Goal: Ask a question: Seek information or help from site administrators or community

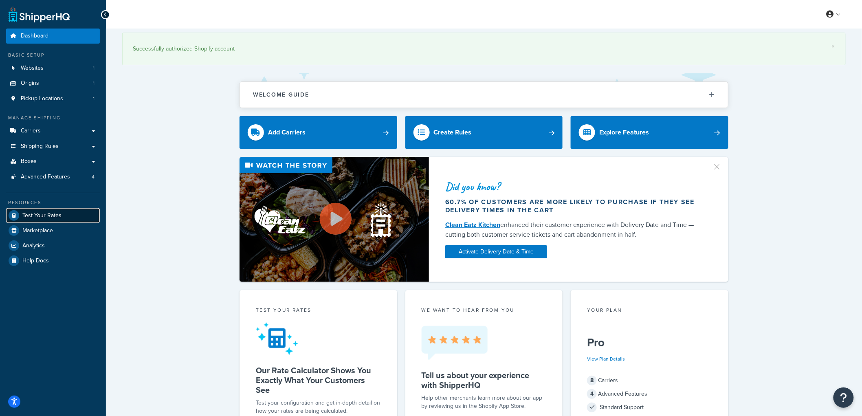
click at [59, 214] on span "Test Your Rates" at bounding box center [41, 215] width 39 height 7
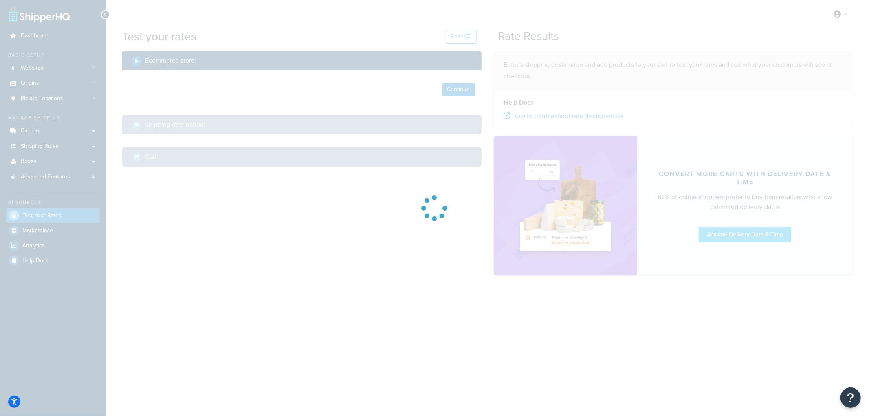
select select "TX"
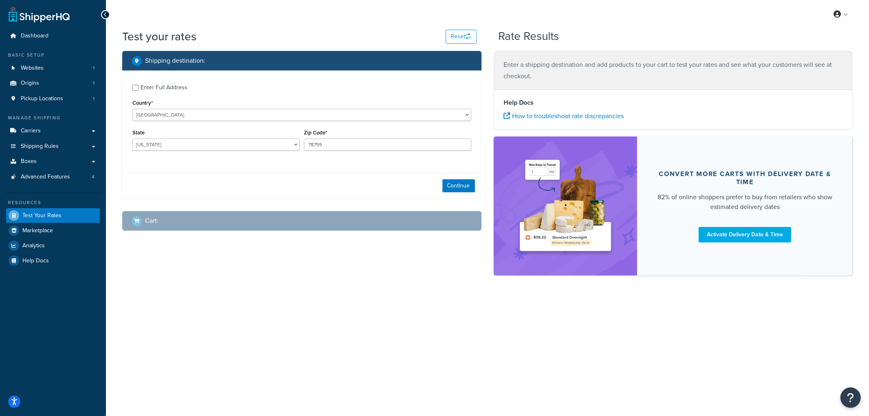
click at [171, 86] on div "Enter Full Address" at bounding box center [164, 87] width 47 height 11
click at [139, 86] on input "Enter Full Address" at bounding box center [135, 88] width 6 height 6
checkbox input "true"
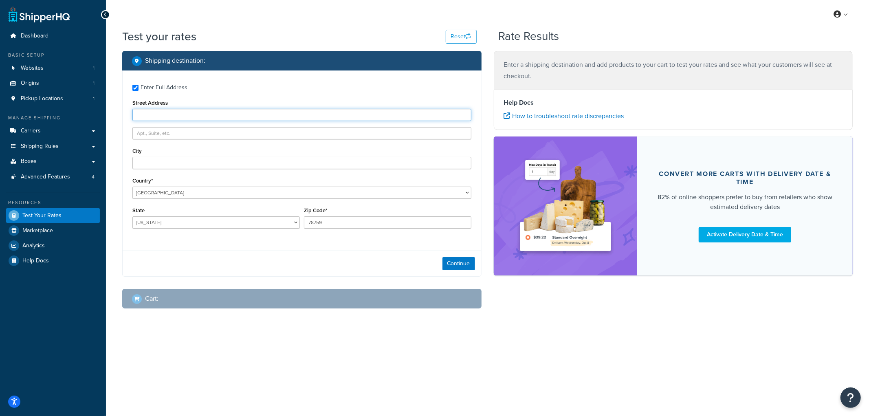
click at [209, 119] on input "Street Address" at bounding box center [301, 115] width 339 height 12
paste input "7317 Bellona Ave"
type input "7317 Bellona Ave"
click at [189, 164] on input "City" at bounding box center [301, 163] width 339 height 12
click at [199, 161] on input "City" at bounding box center [301, 163] width 339 height 12
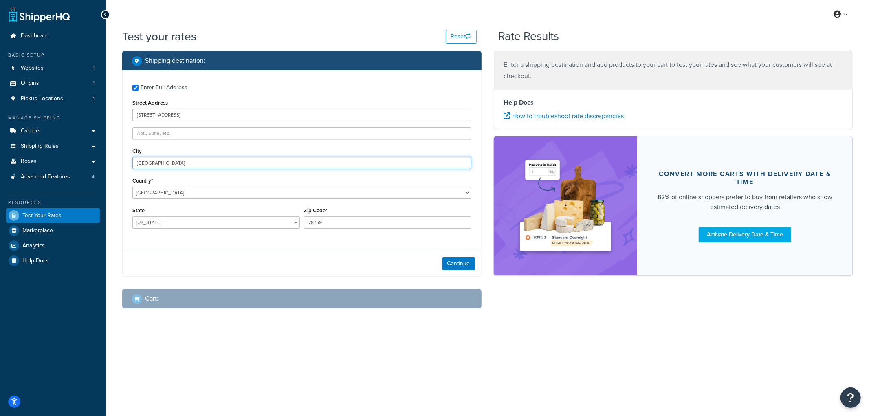
type input "Baltimore"
select select "MD"
type input "21212"
click at [378, 245] on div "Enter Full Address Street Address 7317 Bellona Ave City Baltimore Country* Unit…" at bounding box center [302, 157] width 359 height 174
click at [461, 267] on button "Continue" at bounding box center [459, 263] width 33 height 13
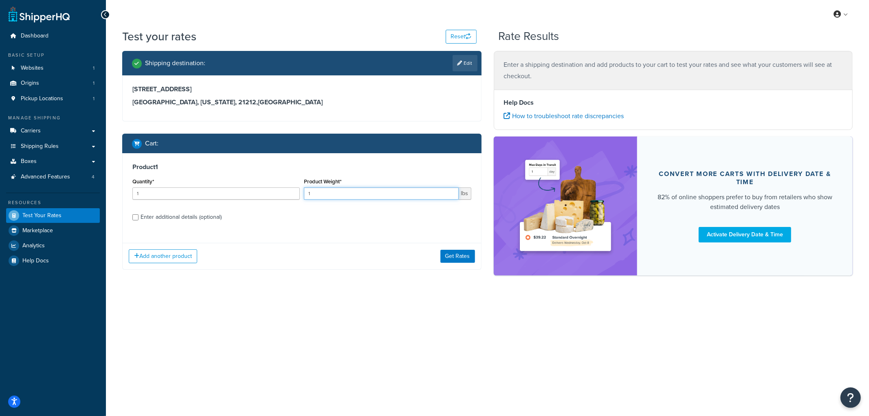
click at [352, 197] on input "1" at bounding box center [381, 193] width 155 height 12
type input "900"
click at [159, 218] on div "Enter additional details (optional)" at bounding box center [181, 216] width 81 height 11
click at [139, 218] on input "Enter additional details (optional)" at bounding box center [135, 217] width 6 height 6
checkbox input "true"
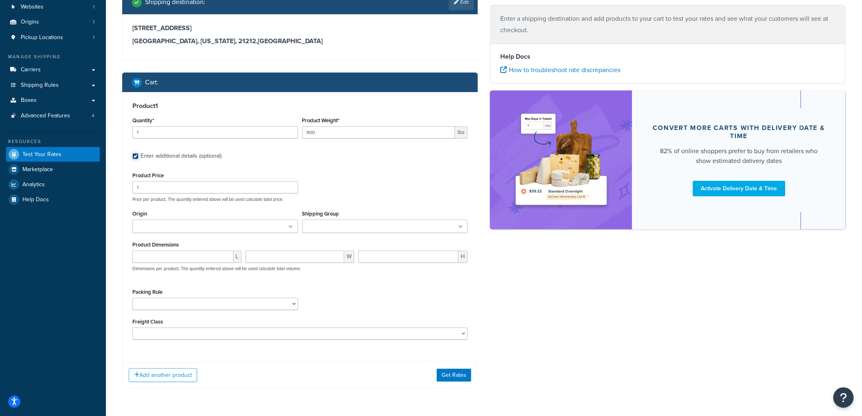
scroll to position [88, 0]
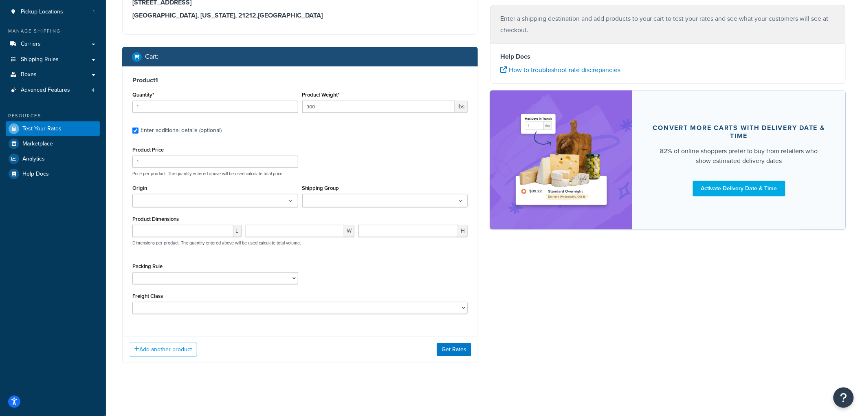
click at [320, 200] on input "Shipping Group" at bounding box center [341, 201] width 72 height 9
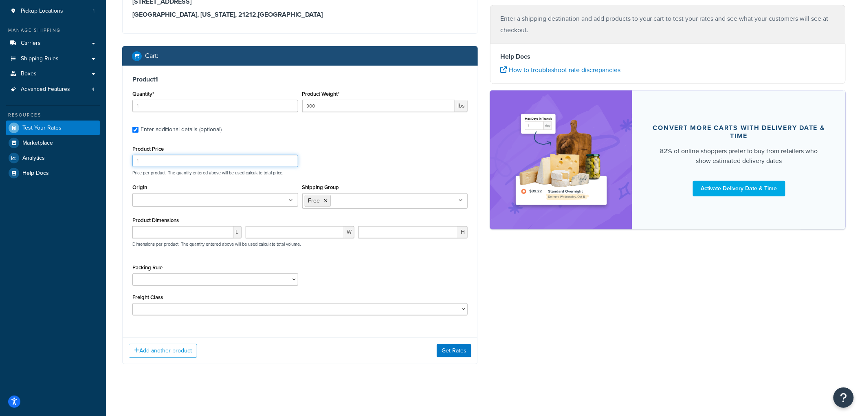
click at [373, 163] on div "Product Price 1 Price per product. The quantity entered above will be used calc…" at bounding box center [299, 159] width 339 height 32
click at [259, 198] on ul at bounding box center [215, 199] width 166 height 13
click at [332, 260] on div "Product Price 1 Price per product. The quantity entered above will be used calc…" at bounding box center [299, 229] width 335 height 172
click at [445, 351] on button "Get Rates" at bounding box center [454, 350] width 35 height 13
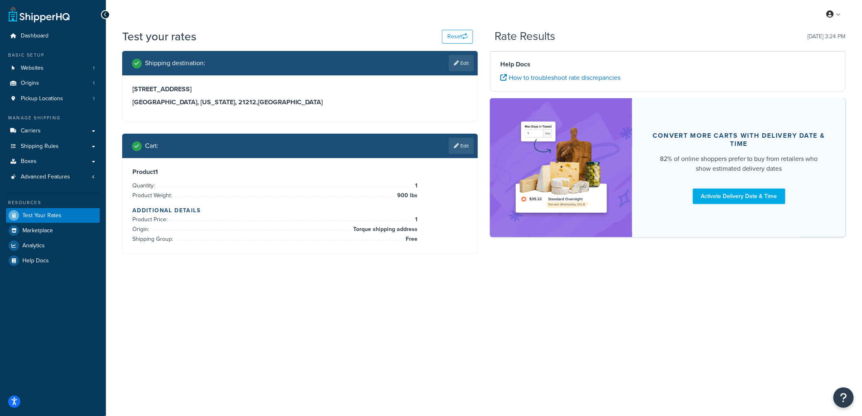
scroll to position [0, 0]
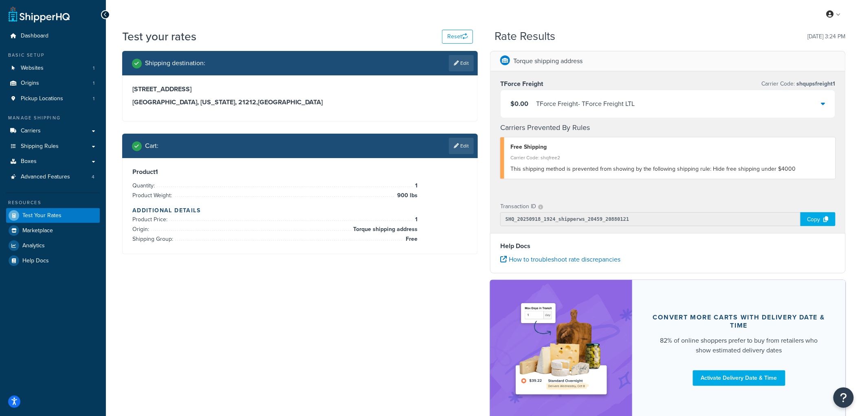
click at [611, 104] on div "TForce Freight - TForce Freight LTL" at bounding box center [585, 103] width 99 height 11
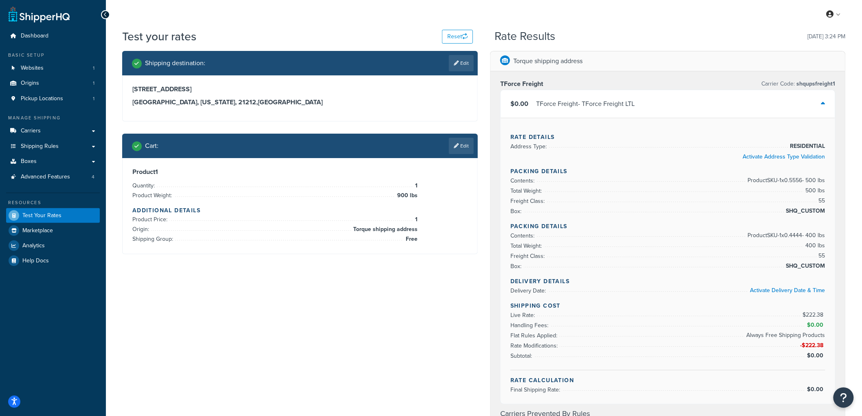
click at [611, 104] on div "TForce Freight - TForce Freight LTL" at bounding box center [585, 103] width 99 height 11
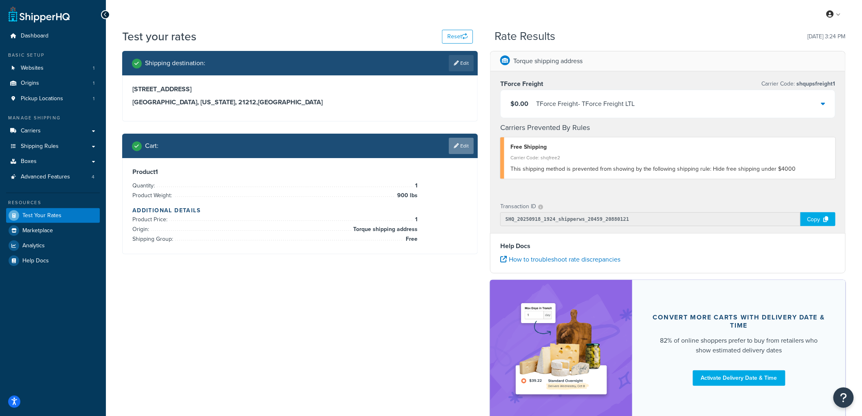
click at [462, 148] on link "Edit" at bounding box center [461, 146] width 25 height 16
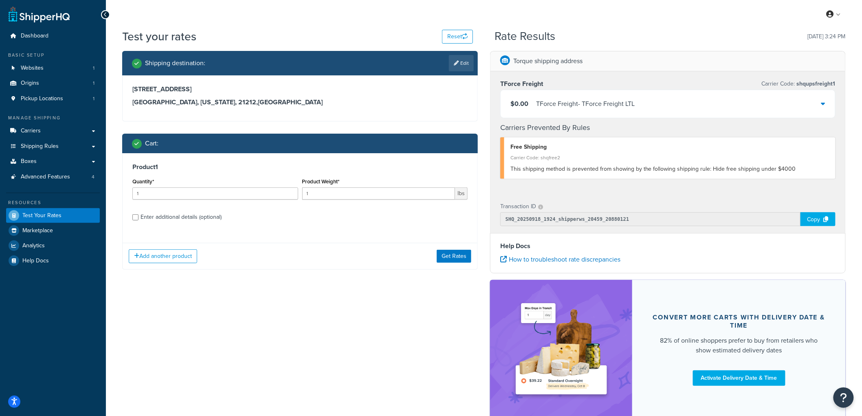
click at [156, 220] on div "Enter additional details (optional)" at bounding box center [181, 216] width 81 height 11
click at [139, 220] on input "Enter additional details (optional)" at bounding box center [135, 217] width 6 height 6
checkbox input "true"
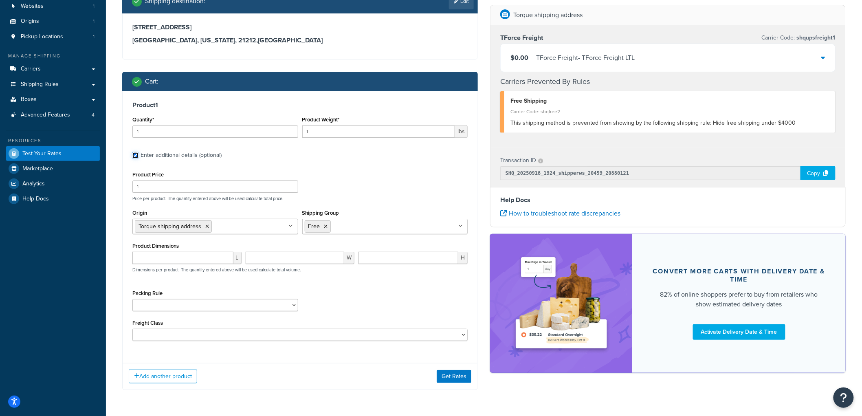
scroll to position [90, 0]
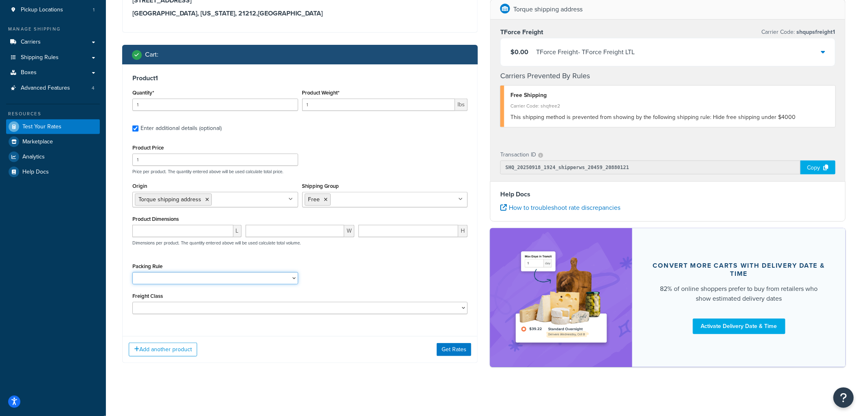
click at [183, 277] on select "Ship Separately USPS Flat Rate Boxes" at bounding box center [215, 278] width 166 height 12
click at [189, 261] on div "Packing Rule Ship Separately USPS Flat Rate Boxes" at bounding box center [215, 273] width 166 height 24
click at [178, 308] on select "50 55 60 65 70 77.5 85 92.5 100 110 125 150 175 200 250 300 400 500" at bounding box center [299, 308] width 335 height 12
click at [178, 326] on div "Product 1 Quantity* 1 Product Weight* 1 lbs Enter additional details (optional)…" at bounding box center [300, 197] width 355 height 266
click at [176, 347] on button "Add another product" at bounding box center [163, 350] width 68 height 14
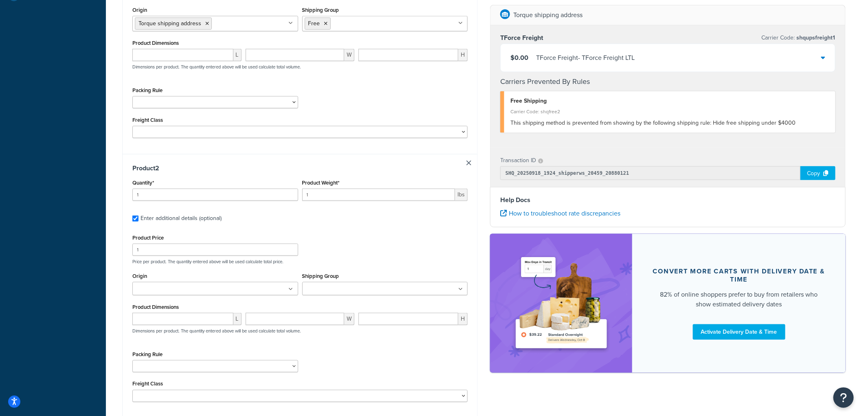
scroll to position [294, 0]
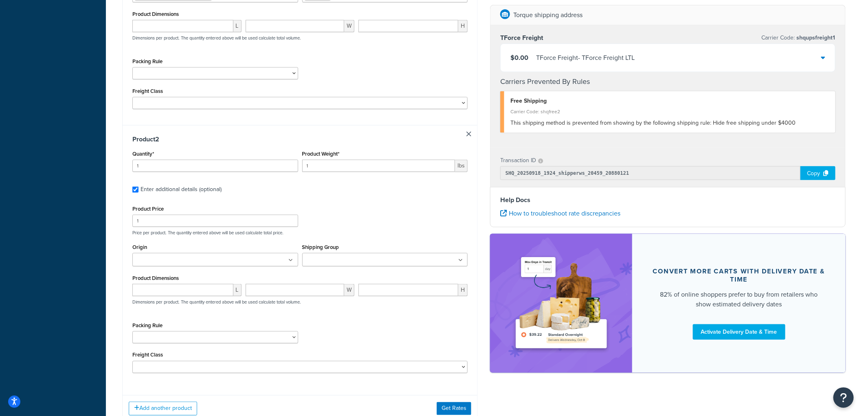
click at [230, 265] on ul at bounding box center [215, 259] width 166 height 13
click at [348, 266] on ul at bounding box center [385, 259] width 166 height 13
click at [377, 234] on p "Price per product. The quantity entered above will be used calculate total pric…" at bounding box center [299, 233] width 339 height 6
click at [176, 294] on input "number" at bounding box center [182, 292] width 101 height 12
type input "12"
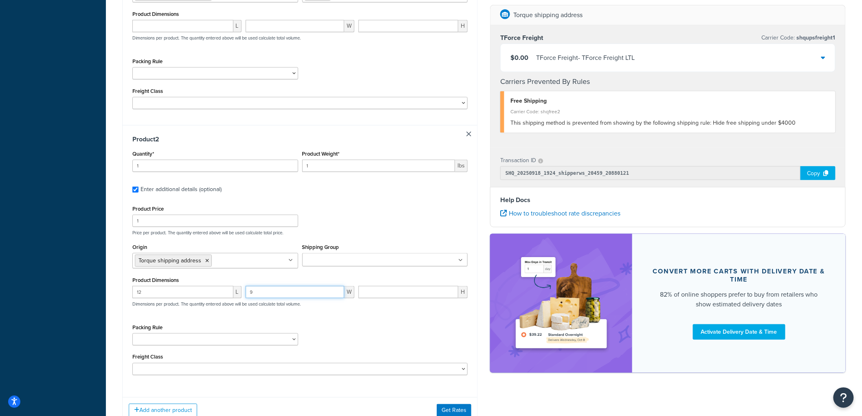
type input "9"
type input "1"
drag, startPoint x: 337, startPoint y: 320, endPoint x: 321, endPoint y: 320, distance: 16.3
click at [337, 320] on div "Product Price 1 Price per product. The quantity entered above will be used calc…" at bounding box center [299, 289] width 335 height 172
click at [328, 168] on input "1" at bounding box center [378, 166] width 153 height 12
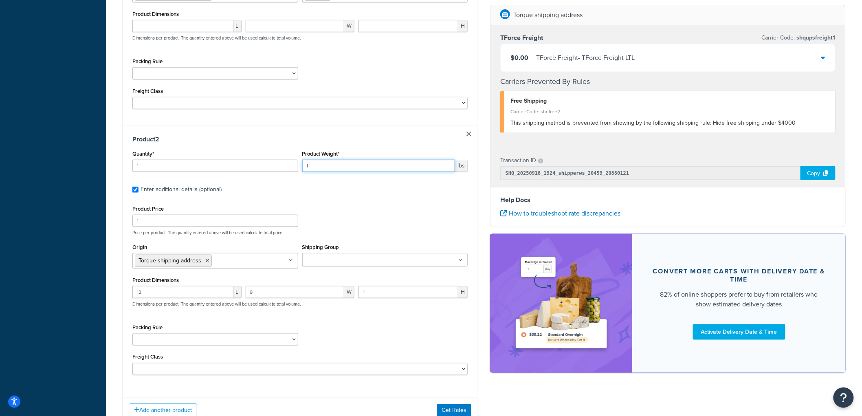
click at [328, 168] on input "1" at bounding box center [378, 166] width 153 height 12
drag, startPoint x: 328, startPoint y: 168, endPoint x: 247, endPoint y: 159, distance: 80.8
click at [247, 159] on div "Quantity* 1 Product Weight* 1 lbs" at bounding box center [299, 163] width 339 height 30
type input "2"
click at [387, 208] on div "Product Price 1 Price per product. The quantity entered above will be used calc…" at bounding box center [299, 219] width 339 height 32
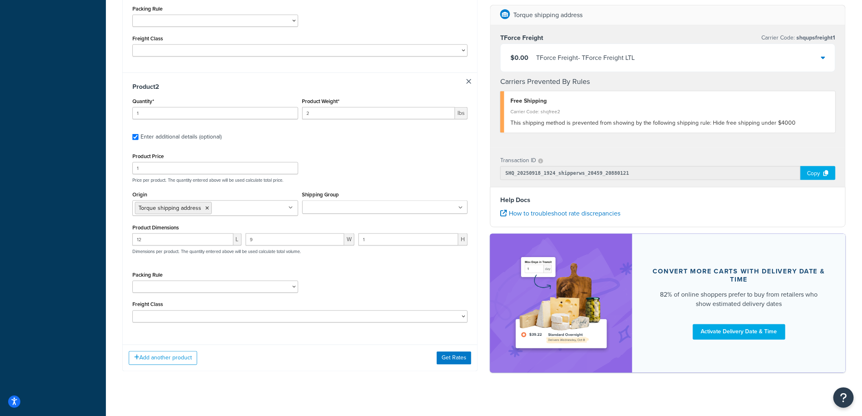
scroll to position [357, 0]
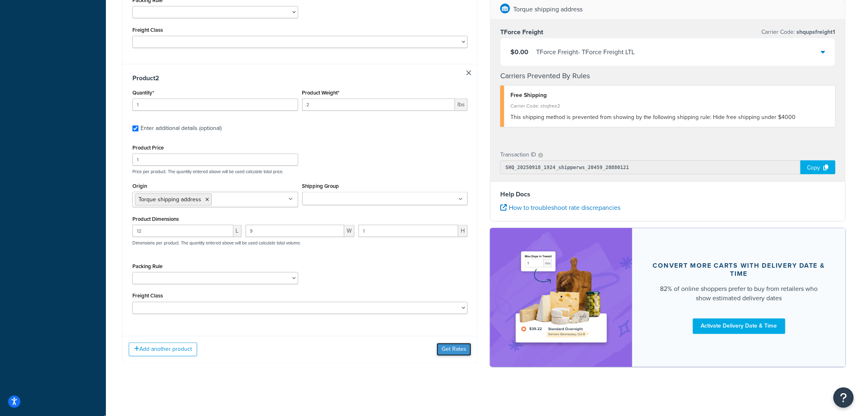
click at [457, 347] on button "Get Rates" at bounding box center [454, 349] width 35 height 13
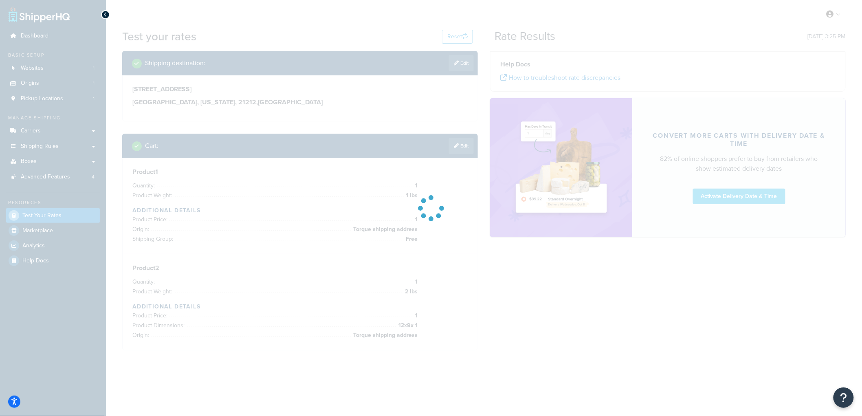
scroll to position [0, 0]
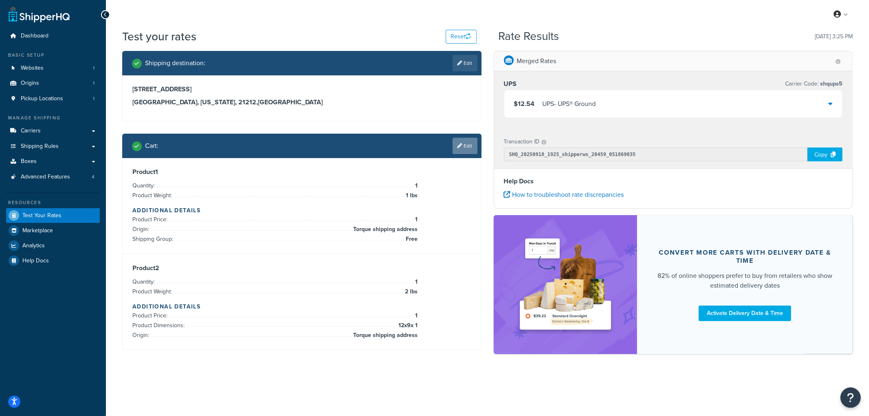
click at [460, 150] on link "Edit" at bounding box center [465, 146] width 25 height 16
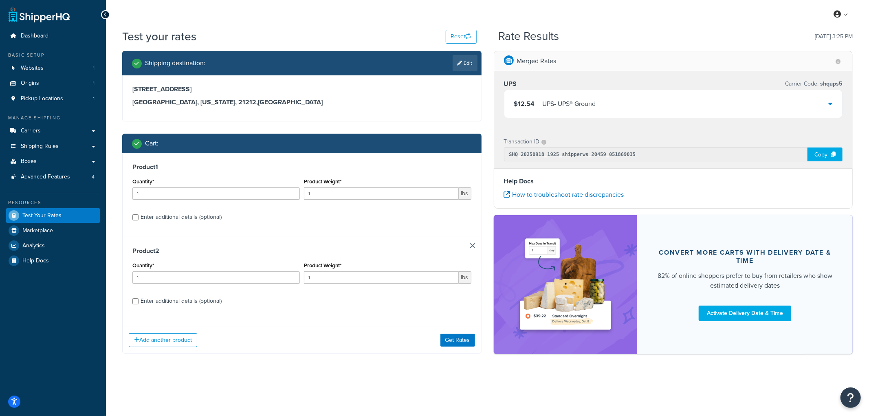
click at [169, 300] on div "Enter additional details (optional)" at bounding box center [181, 300] width 81 height 11
click at [139, 300] on input "Enter additional details (optional)" at bounding box center [135, 301] width 6 height 6
checkbox input "true"
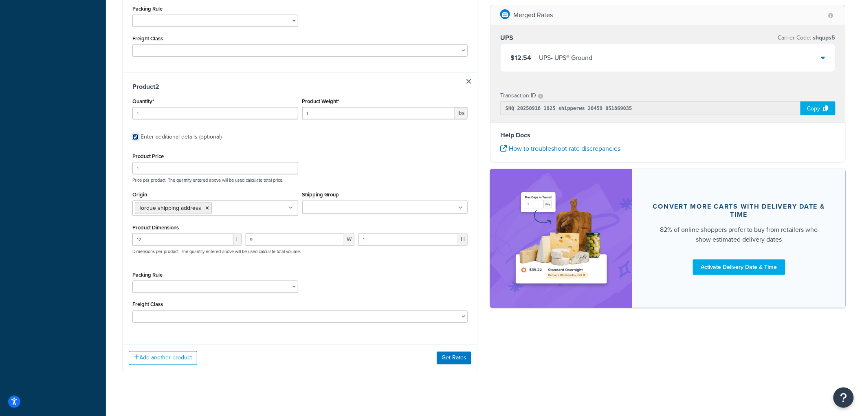
scroll to position [357, 0]
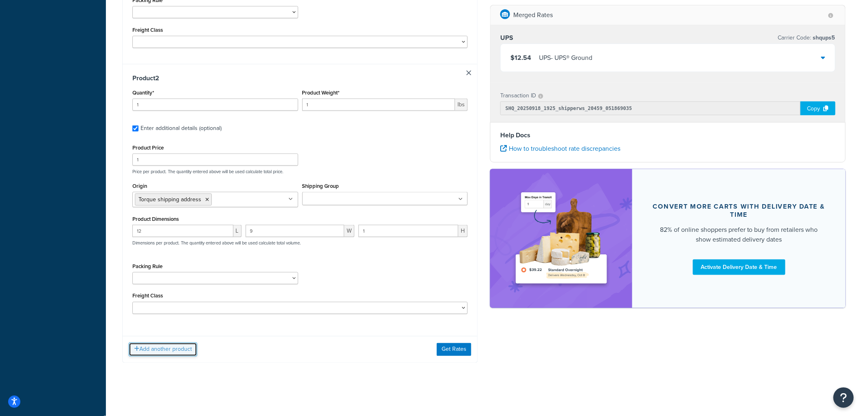
click at [177, 351] on button "Add another product" at bounding box center [163, 350] width 68 height 14
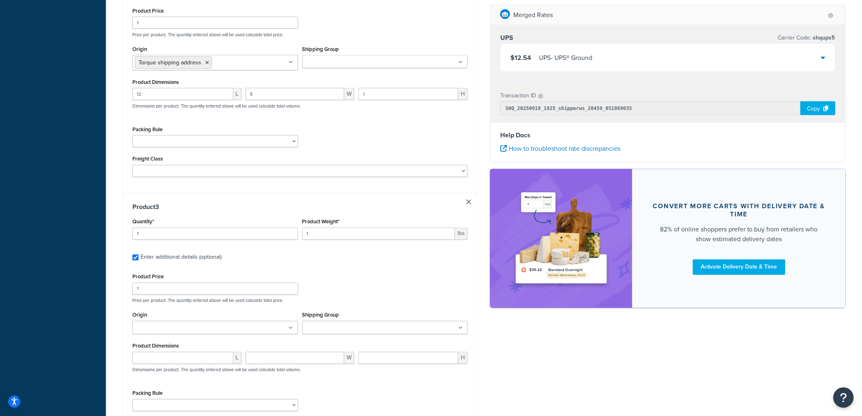
scroll to position [493, 0]
click at [390, 236] on input "1" at bounding box center [378, 233] width 153 height 12
type input ".6"
click at [280, 333] on ul at bounding box center [215, 326] width 166 height 13
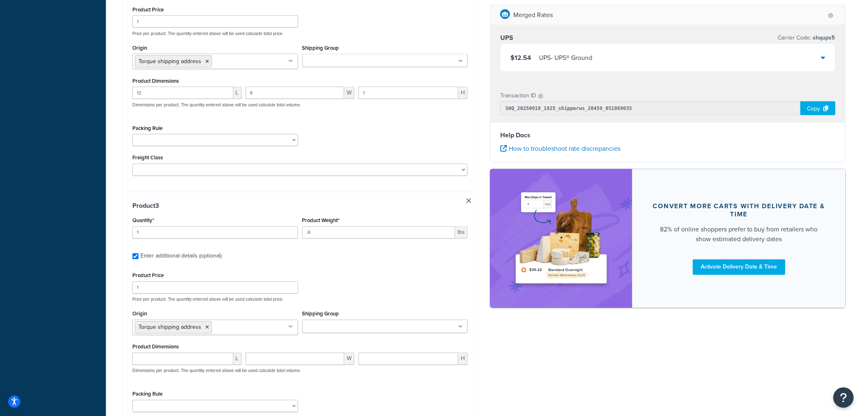
click at [410, 331] on ul at bounding box center [385, 326] width 166 height 13
type input "f"
click at [388, 298] on div "Product Price 1 Price per product. The quantity entered above will be used calc…" at bounding box center [299, 286] width 339 height 32
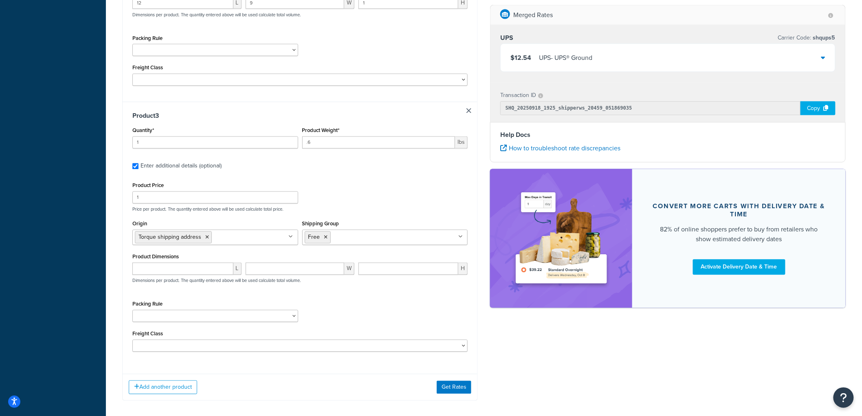
scroll to position [584, 0]
click at [203, 275] on input "number" at bounding box center [182, 268] width 101 height 12
type input "3.9"
type input "3.4"
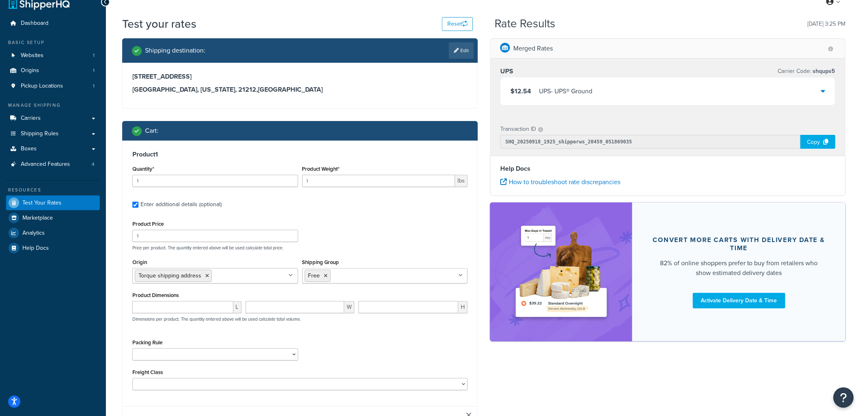
scroll to position [0, 0]
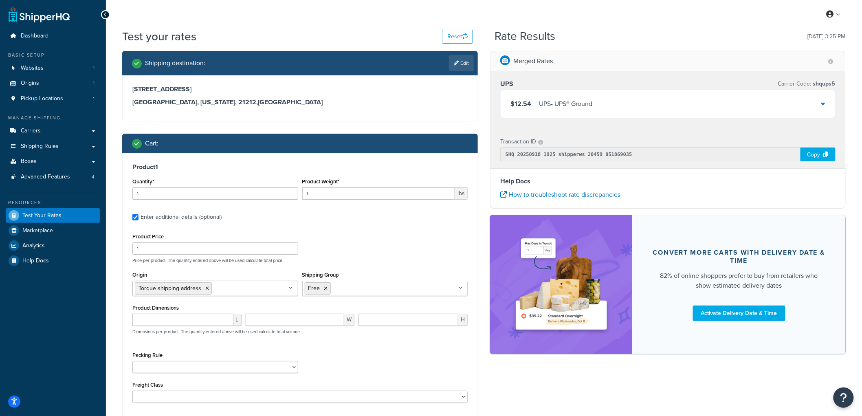
type input "3.1"
click at [560, 103] on div "UPS - UPS® Ground" at bounding box center [565, 103] width 53 height 11
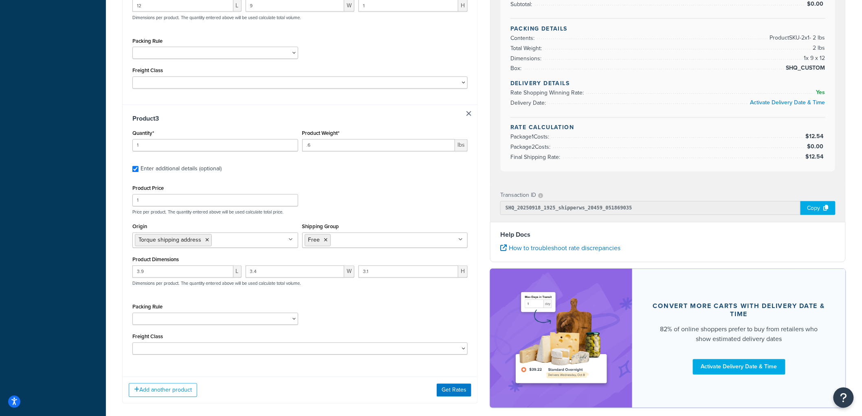
scroll to position [624, 0]
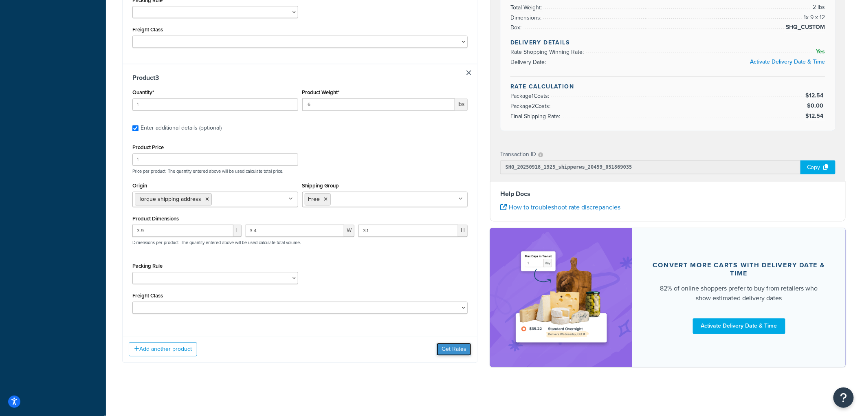
click at [459, 352] on button "Get Rates" at bounding box center [454, 349] width 35 height 13
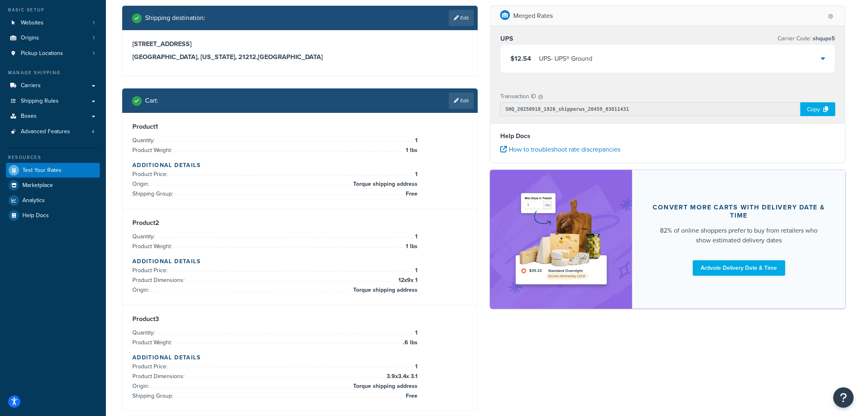
scroll to position [0, 0]
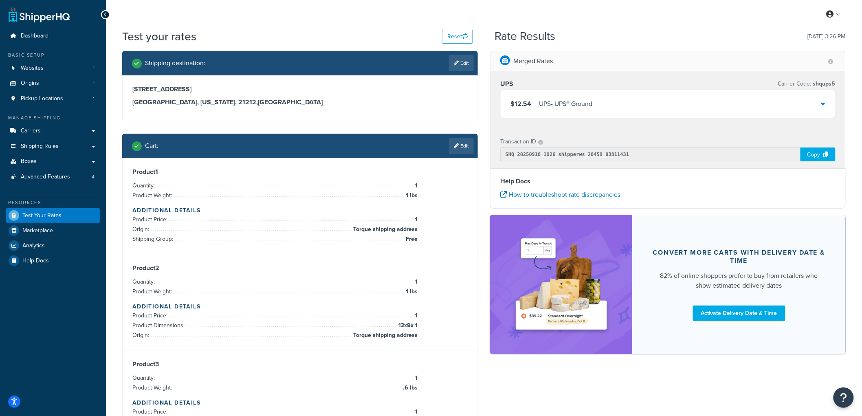
click at [485, 209] on div "Merged Rates UPS Carrier Code: shqups5 $12.54 UPS - UPS® Ground Transaction ID …" at bounding box center [668, 206] width 368 height 311
click at [552, 104] on div "UPS - UPS® Ground" at bounding box center [565, 103] width 53 height 11
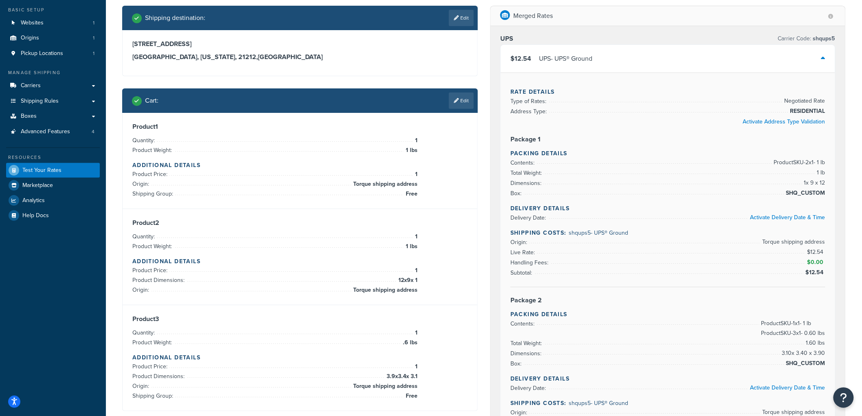
scroll to position [90, 0]
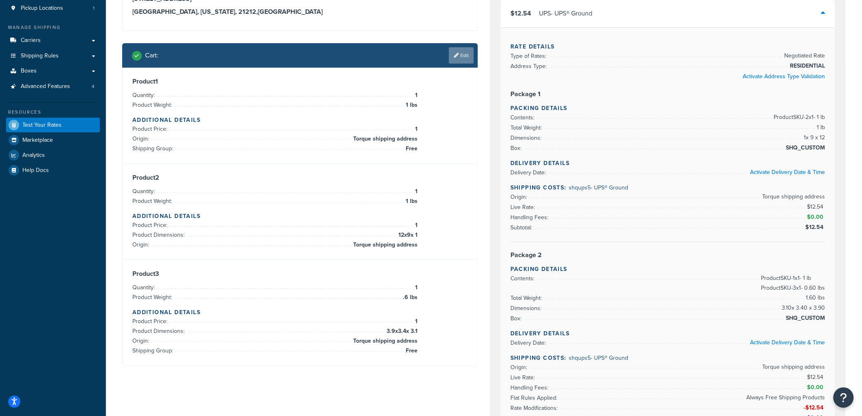
click at [463, 56] on link "Edit" at bounding box center [461, 55] width 25 height 16
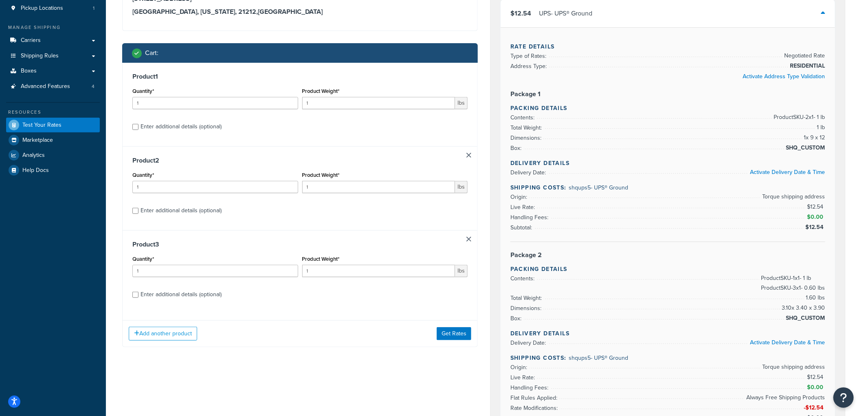
click at [170, 128] on div "Enter additional details (optional)" at bounding box center [181, 126] width 81 height 11
click at [139, 128] on input "Enter additional details (optional)" at bounding box center [135, 127] width 6 height 6
checkbox input "true"
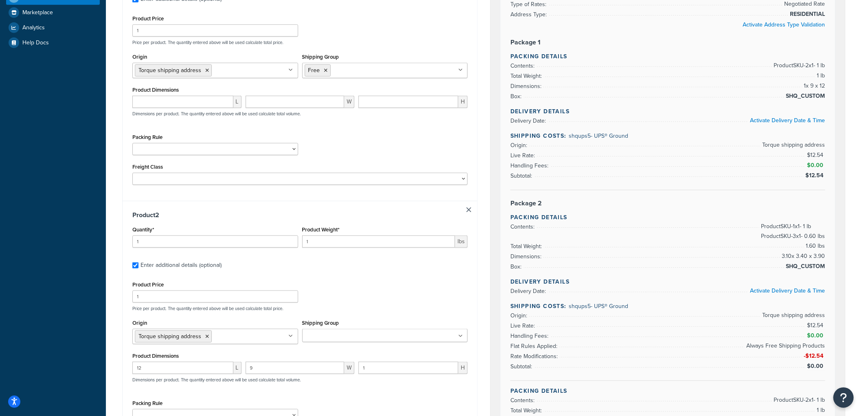
scroll to position [136, 0]
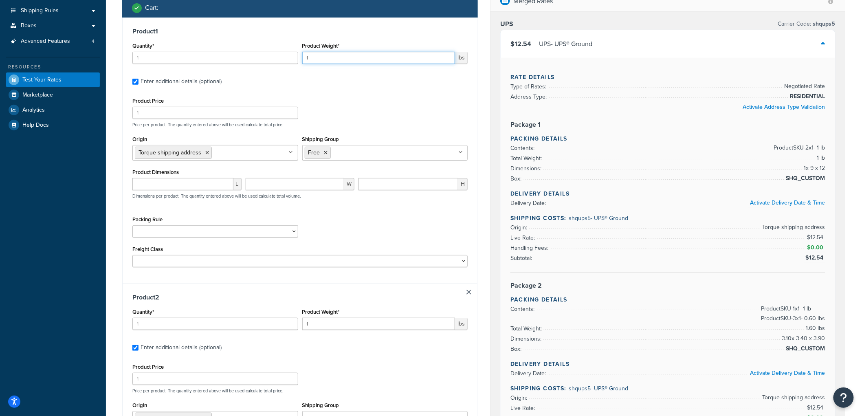
click at [337, 59] on input "1" at bounding box center [378, 58] width 153 height 12
type input "900"
click at [346, 89] on div "Product 1 Quantity* 1 Product Weight* 900 lbs Enter additional details (optiona…" at bounding box center [300, 151] width 355 height 266
click at [255, 113] on input "1" at bounding box center [215, 113] width 166 height 12
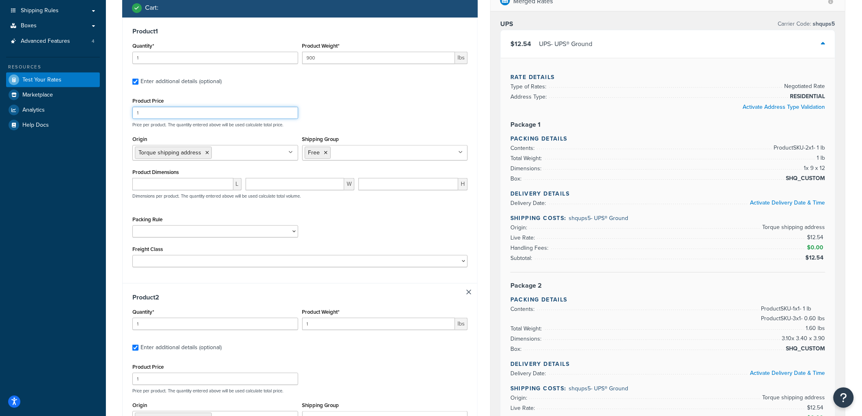
click at [255, 113] on input "1" at bounding box center [215, 113] width 166 height 12
drag, startPoint x: 216, startPoint y: 115, endPoint x: 106, endPoint y: 113, distance: 110.4
click at [106, 113] on div "Test your rates Reset Rate Results 09/18/2025, 3:26 PM Shipping destination : E…" at bounding box center [484, 387] width 756 height 988
click at [180, 110] on input "1" at bounding box center [215, 113] width 166 height 12
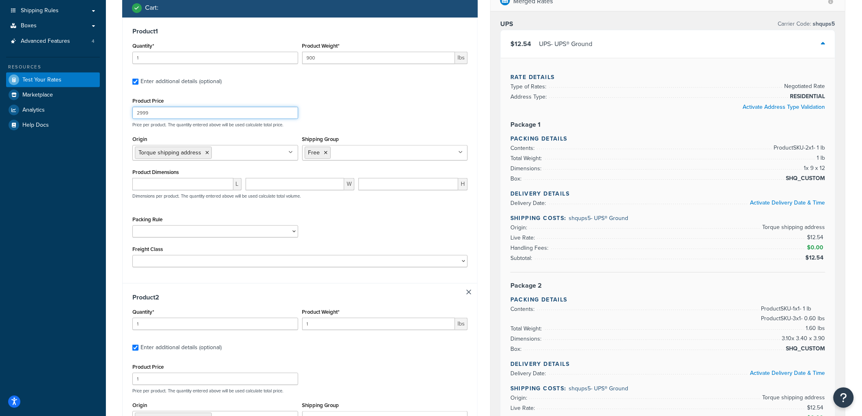
type input "2999"
click at [401, 116] on div "Product Price 2999 Price per product. The quantity entered above will be used c…" at bounding box center [299, 111] width 339 height 32
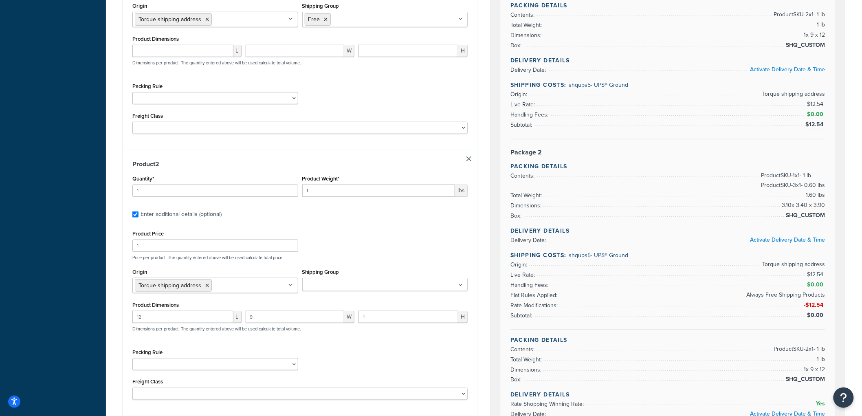
scroll to position [271, 0]
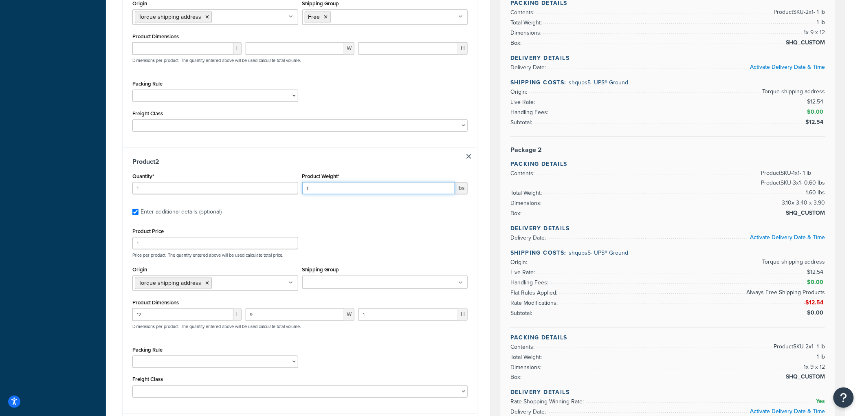
click at [313, 190] on input "1" at bounding box center [378, 188] width 153 height 12
type input ".6"
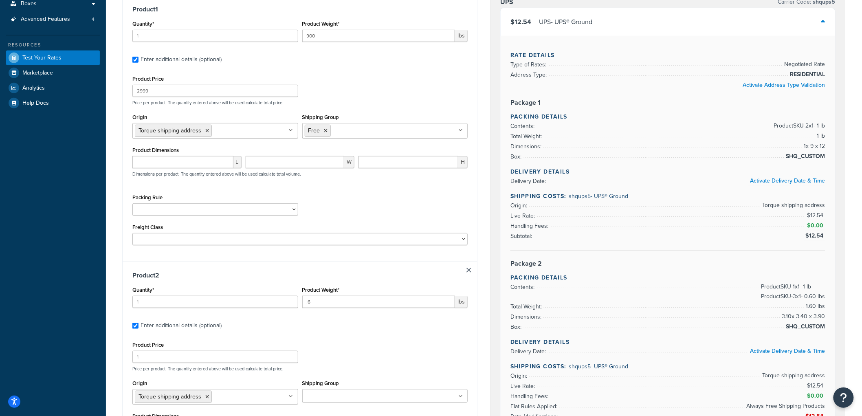
scroll to position [136, 0]
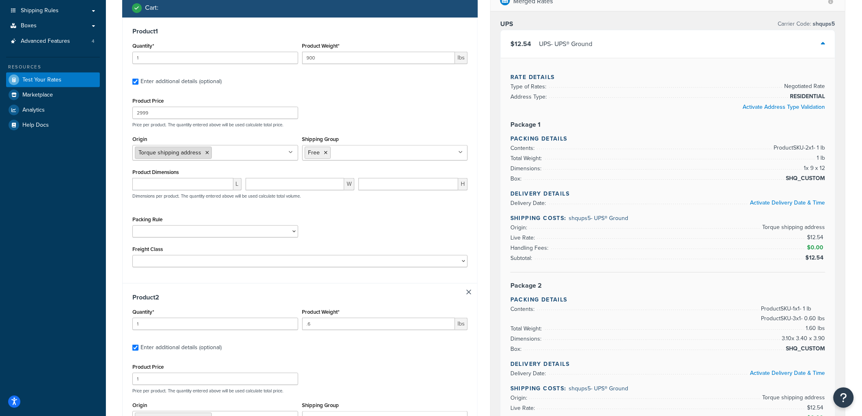
click at [205, 154] on icon at bounding box center [207, 152] width 4 height 5
click at [391, 227] on div "Packing Rule Ship Separately USPS Flat Rate Boxes" at bounding box center [299, 229] width 339 height 30
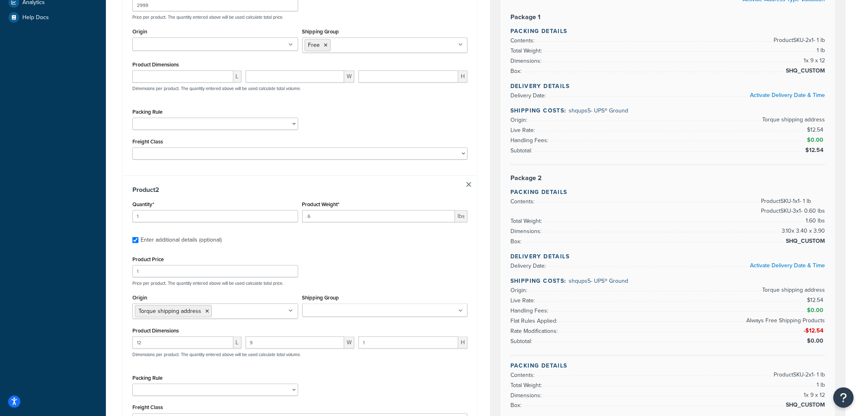
scroll to position [271, 0]
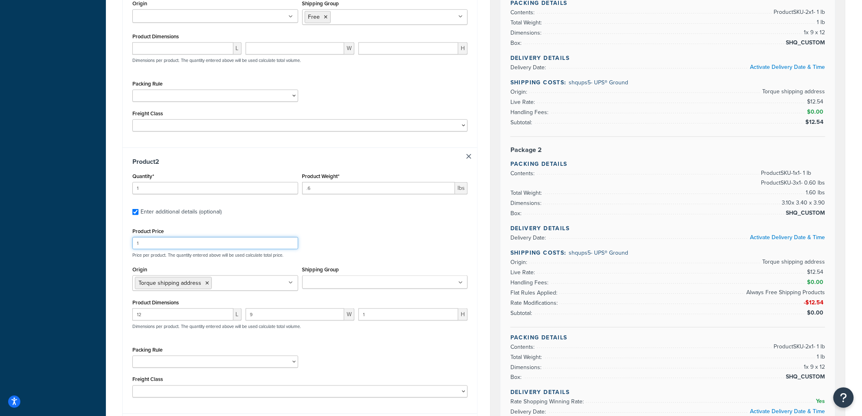
click at [231, 245] on input "1" at bounding box center [215, 243] width 166 height 12
drag, startPoint x: 231, startPoint y: 245, endPoint x: 105, endPoint y: 241, distance: 125.6
click at [105, 241] on div "Dashboard Basic Setup Websites 1 Origins 1 Pickup Locations 1 Manage Shipping C…" at bounding box center [431, 247] width 862 height 1037
type input "35"
click at [208, 286] on icon at bounding box center [207, 283] width 4 height 5
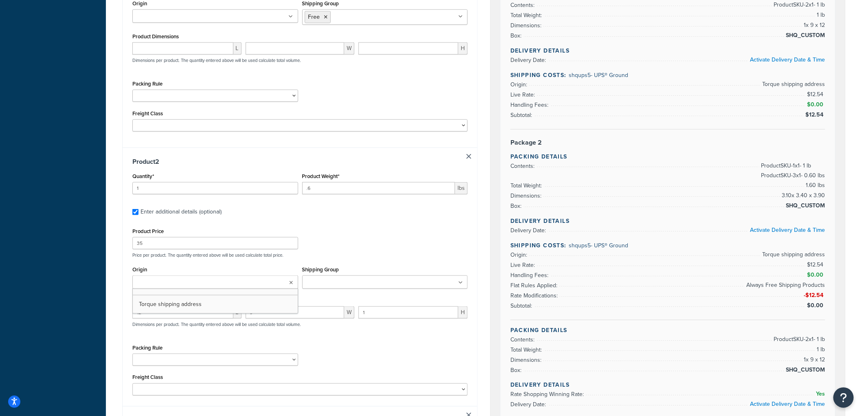
click at [395, 247] on div "Product Price 35 Price per product. The quantity entered above will be used cal…" at bounding box center [299, 242] width 339 height 32
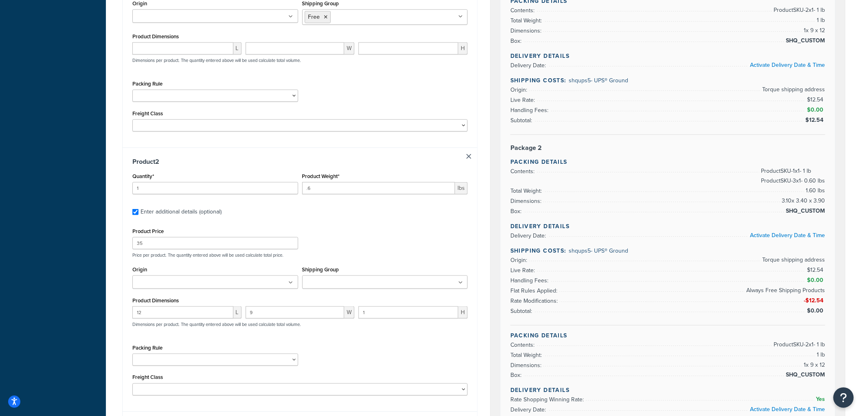
click at [378, 291] on div "Shipping Group Free FreeM1 Freight Surcharge 20% Tank M1 Free Shipping" at bounding box center [385, 279] width 170 height 31
click at [379, 286] on ul at bounding box center [385, 281] width 166 height 13
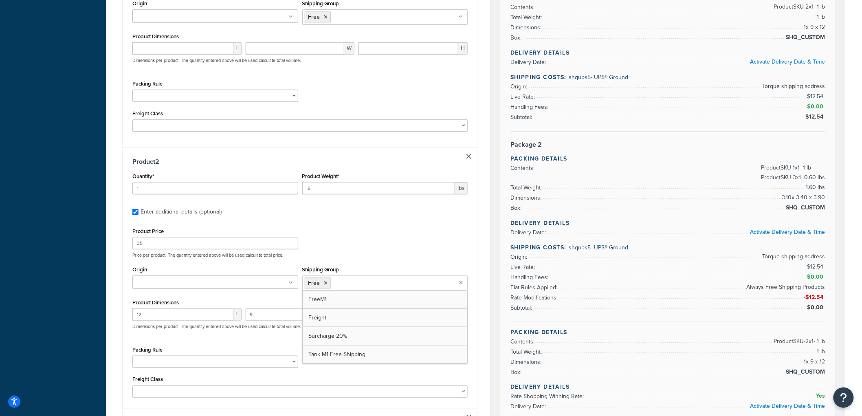
click at [408, 253] on div "Product Price 35 Price per product. The quantity entered above will be used cal…" at bounding box center [299, 242] width 339 height 32
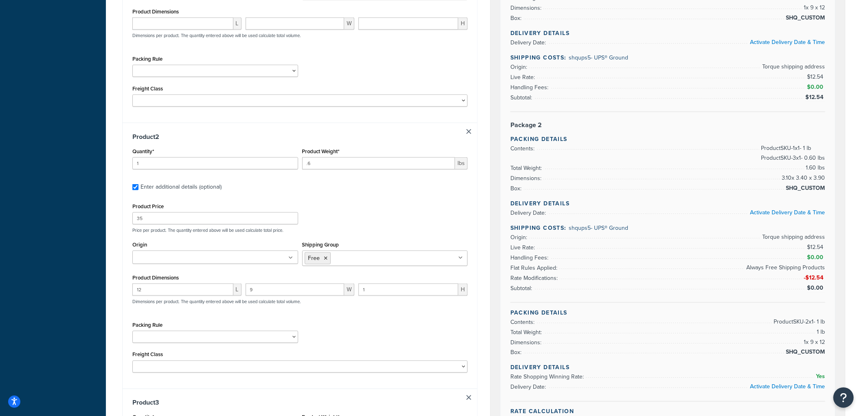
scroll to position [317, 0]
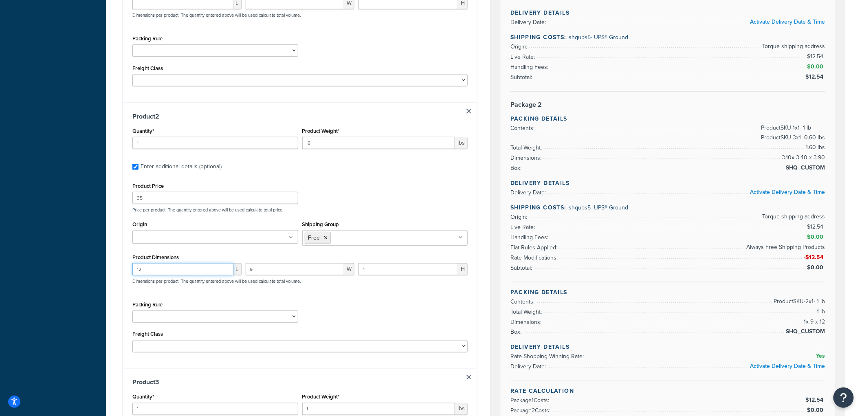
click at [214, 273] on input "12" at bounding box center [182, 269] width 101 height 12
click at [215, 273] on input "12" at bounding box center [182, 269] width 101 height 12
type input "1"
type input "3.9"
type input "3.4"
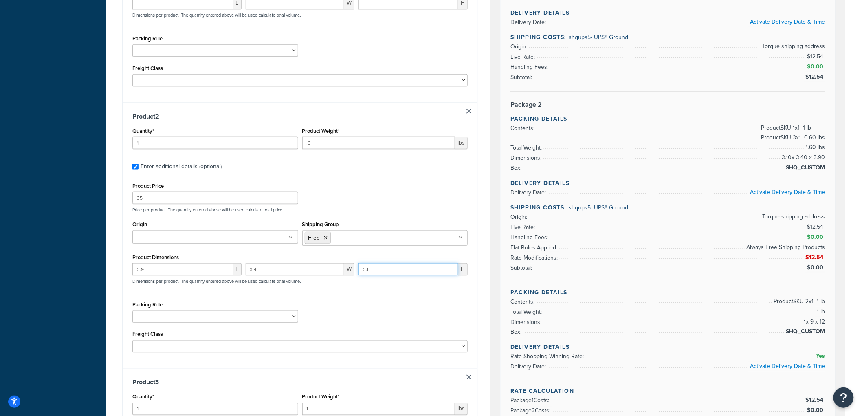
type input "3.1"
click at [397, 313] on div "Packing Rule Ship Separately USPS Flat Rate Boxes" at bounding box center [299, 314] width 339 height 30
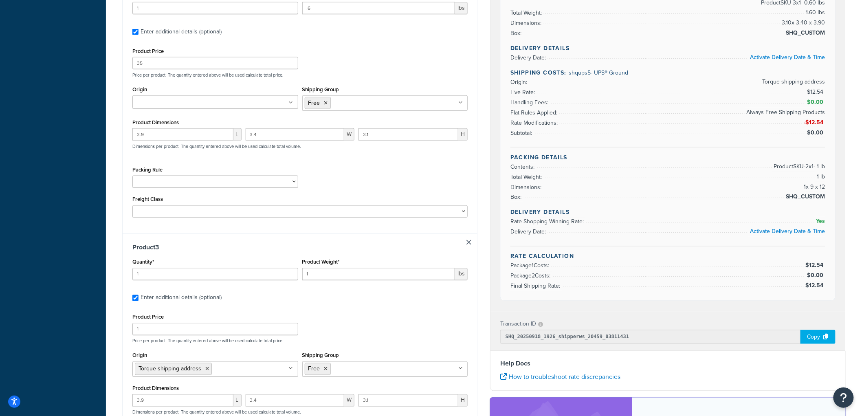
scroll to position [453, 0]
drag, startPoint x: 350, startPoint y: 275, endPoint x: 267, endPoint y: 269, distance: 82.6
click at [267, 269] on div "Quantity* 1 Product Weight* 1 lbs" at bounding box center [299, 271] width 339 height 30
type input "2"
click at [326, 292] on label "Enter additional details (optional)" at bounding box center [304, 295] width 327 height 13
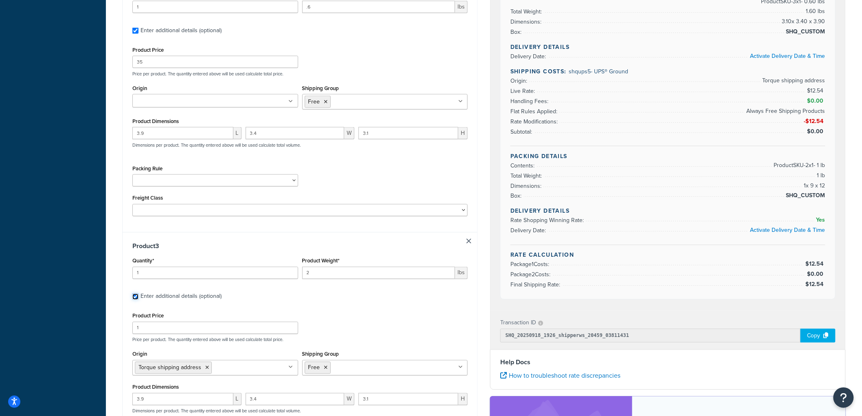
click at [139, 294] on input "Enter additional details (optional)" at bounding box center [135, 297] width 6 height 6
checkbox input "false"
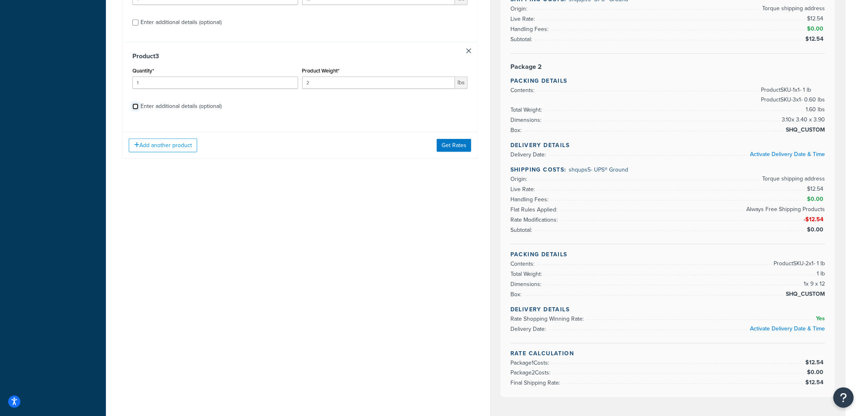
scroll to position [136, 0]
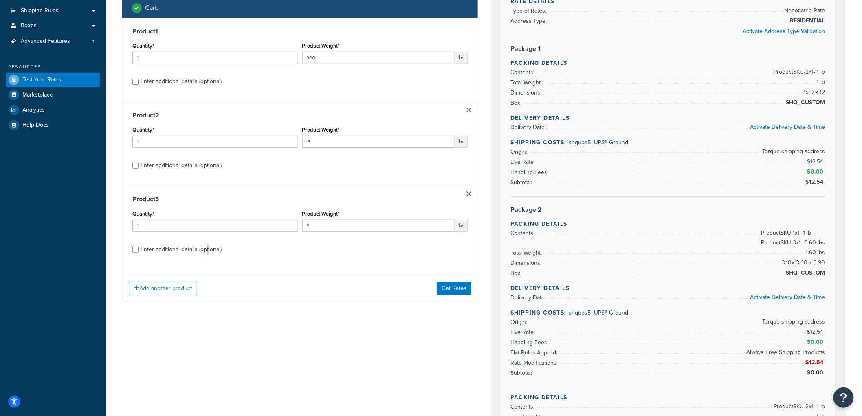
click at [208, 248] on div "Enter additional details (optional)" at bounding box center [181, 249] width 81 height 11
click at [209, 253] on div "Enter additional details (optional)" at bounding box center [181, 249] width 81 height 11
click at [139, 253] on input "Enter additional details (optional)" at bounding box center [135, 250] width 6 height 6
checkbox input "true"
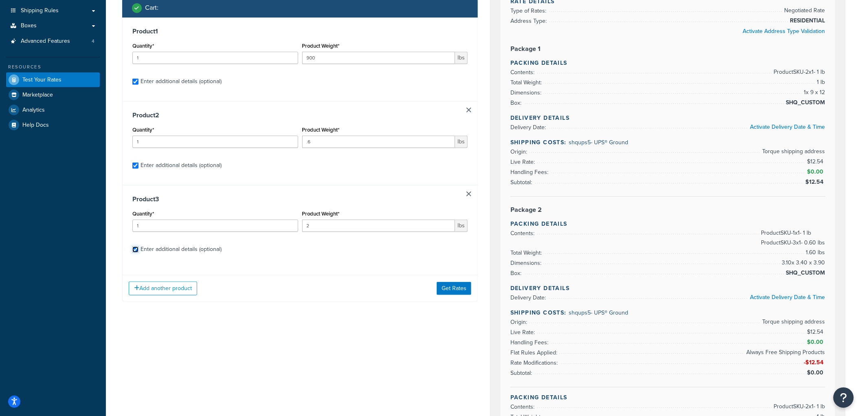
checkbox input "true"
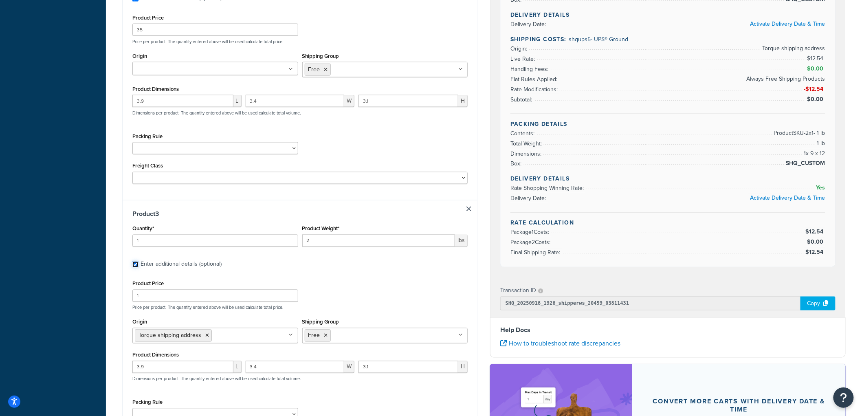
scroll to position [498, 0]
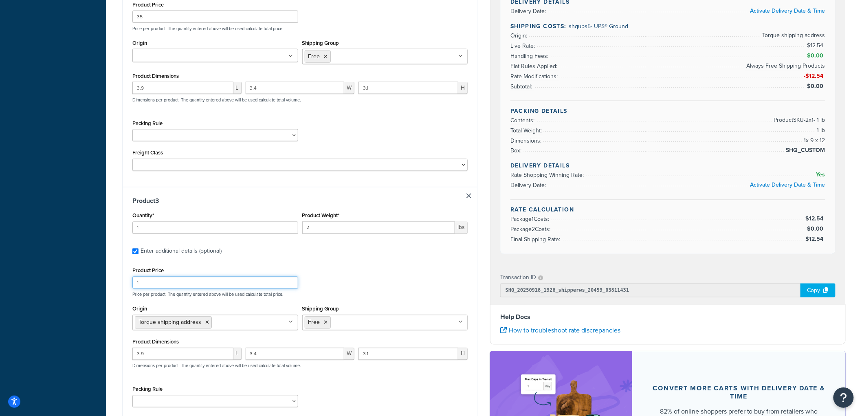
drag, startPoint x: 97, startPoint y: 289, endPoint x: 92, endPoint y: 289, distance: 4.9
click at [92, 289] on div "Dashboard Basic Setup Websites 1 Origins 1 Pickup Locations 1 Manage Shipping C…" at bounding box center [431, 20] width 862 height 1037
type input "17.5"
click at [331, 256] on label "Enter additional details (optional)" at bounding box center [304, 250] width 327 height 13
click at [139, 255] on input "Enter additional details (optional)" at bounding box center [135, 252] width 6 height 6
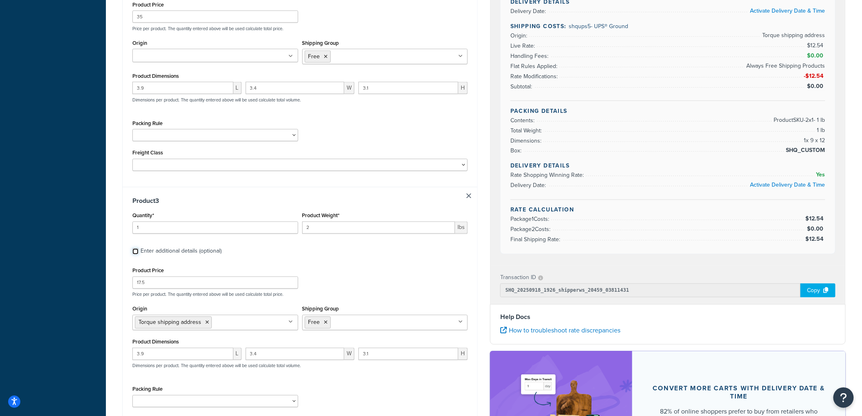
checkbox input "false"
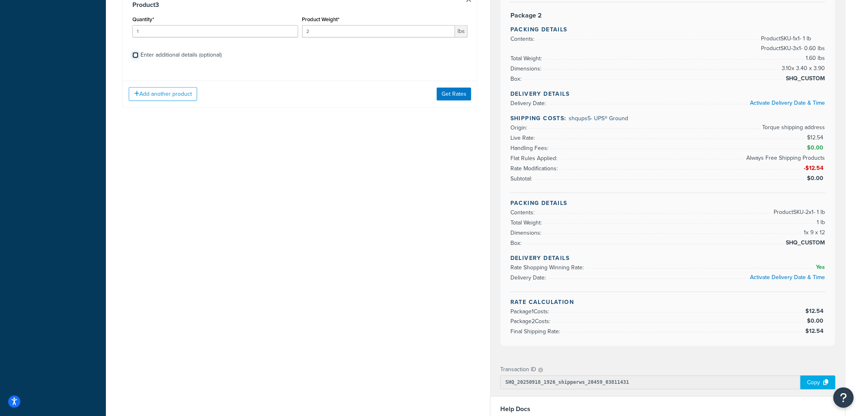
scroll to position [181, 0]
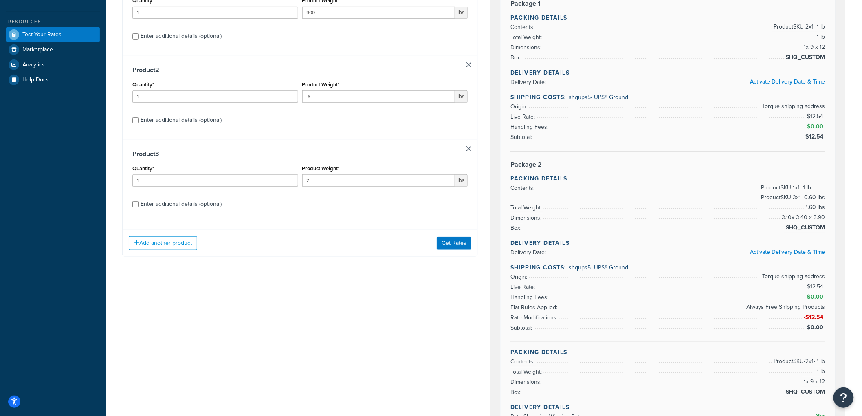
click at [195, 209] on div "Enter additional details (optional)" at bounding box center [181, 203] width 81 height 11
click at [139, 207] on input "Enter additional details (optional)" at bounding box center [135, 204] width 6 height 6
checkbox input "true"
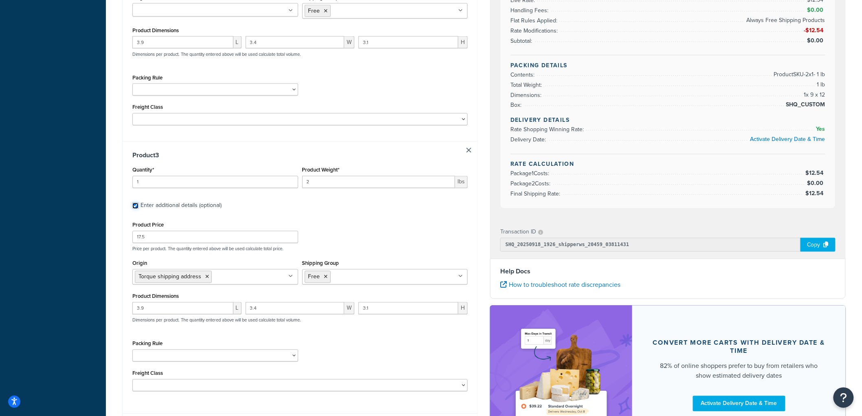
scroll to position [588, 0]
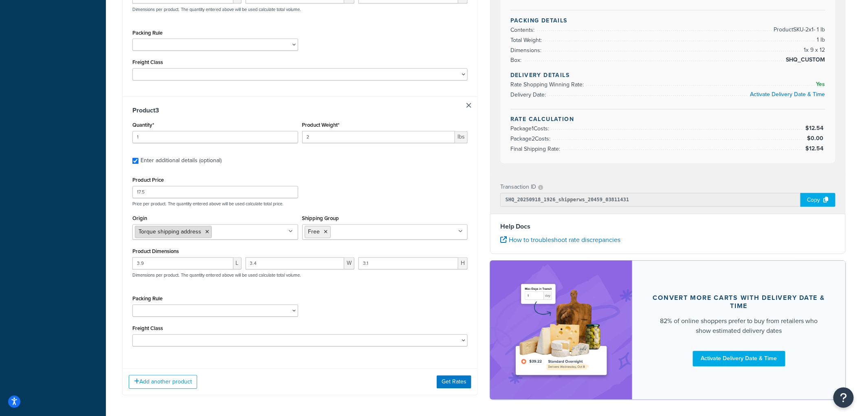
click at [205, 235] on icon at bounding box center [207, 232] width 4 height 5
click at [123, 270] on div "Product 3 Quantity* 1 Product Weight* 2 lbs Enter additional details (optional)…" at bounding box center [300, 230] width 355 height 266
click at [162, 267] on input "3.9" at bounding box center [182, 264] width 101 height 12
drag, startPoint x: 162, startPoint y: 267, endPoint x: 88, endPoint y: 256, distance: 75.4
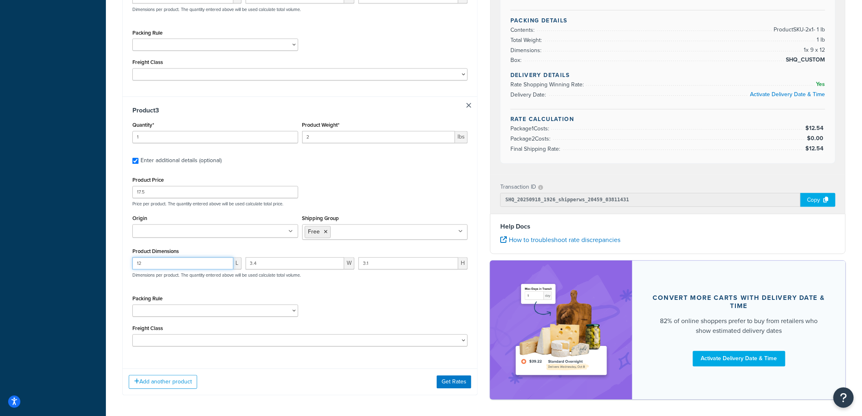
type input "12"
type input "9"
type input "1"
click at [394, 299] on div "Packing Rule Ship Separately USPS Flat Rate Boxes" at bounding box center [299, 308] width 339 height 30
click at [447, 381] on button "Get Rates" at bounding box center [454, 382] width 35 height 13
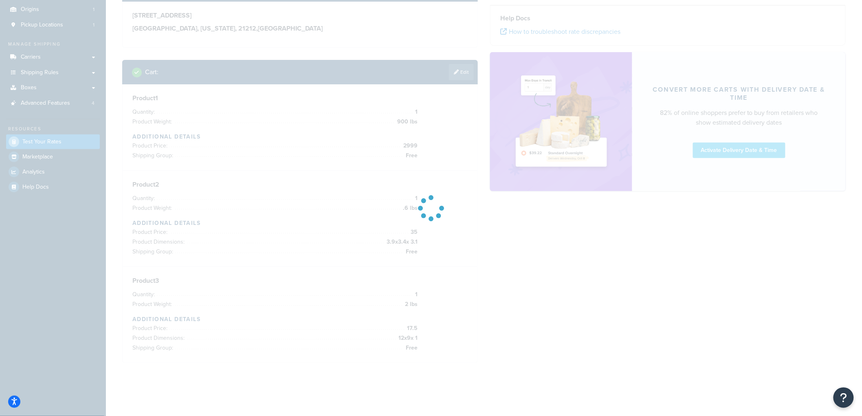
scroll to position [74, 0]
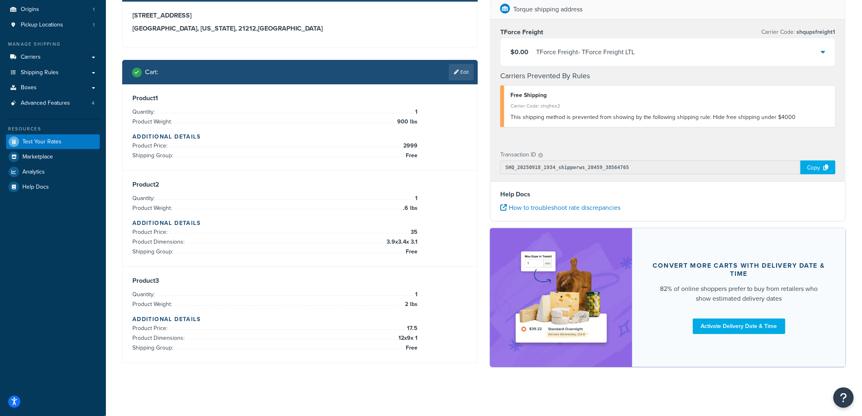
click at [632, 55] on div "TForce Freight - TForce Freight LTL" at bounding box center [585, 51] width 99 height 11
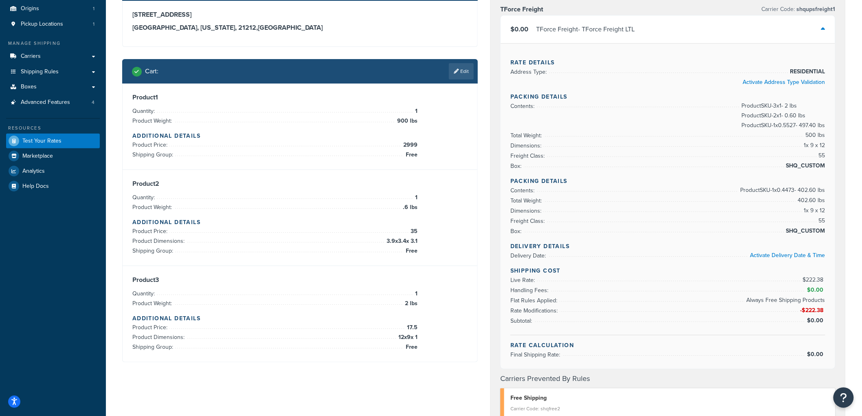
scroll to position [90, 0]
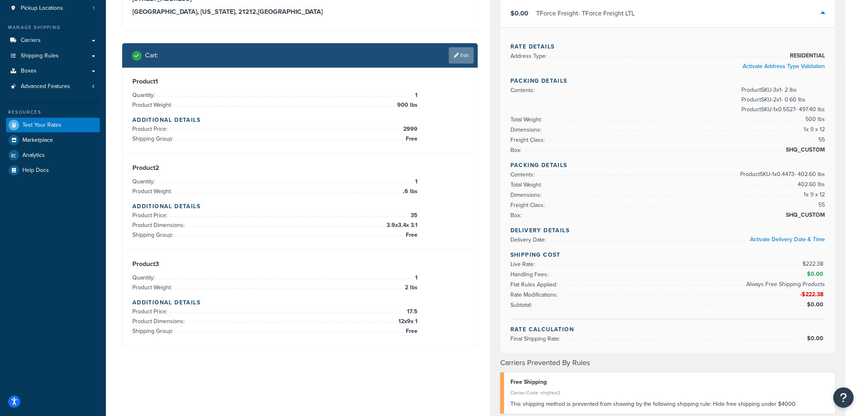
click at [458, 56] on link "Edit" at bounding box center [461, 55] width 25 height 16
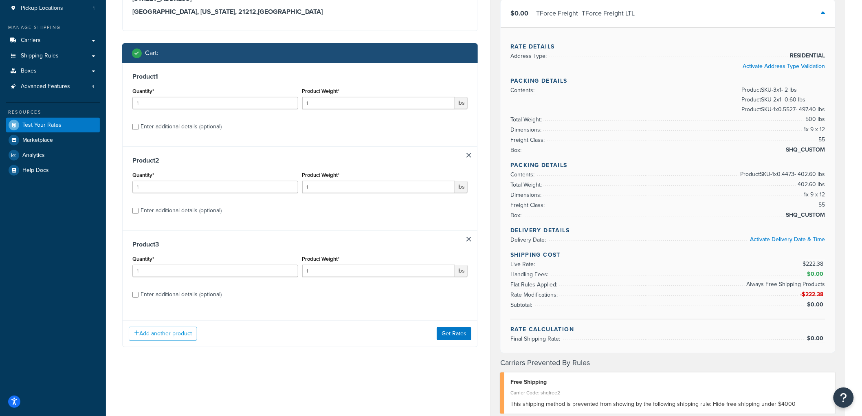
click at [200, 130] on div "Enter additional details (optional)" at bounding box center [181, 126] width 81 height 11
click at [139, 130] on input "Enter additional details (optional)" at bounding box center [135, 127] width 6 height 6
checkbox input "true"
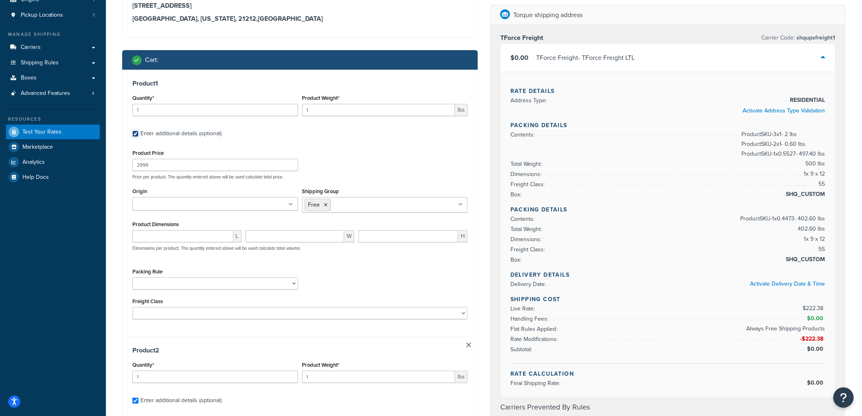
scroll to position [0, 0]
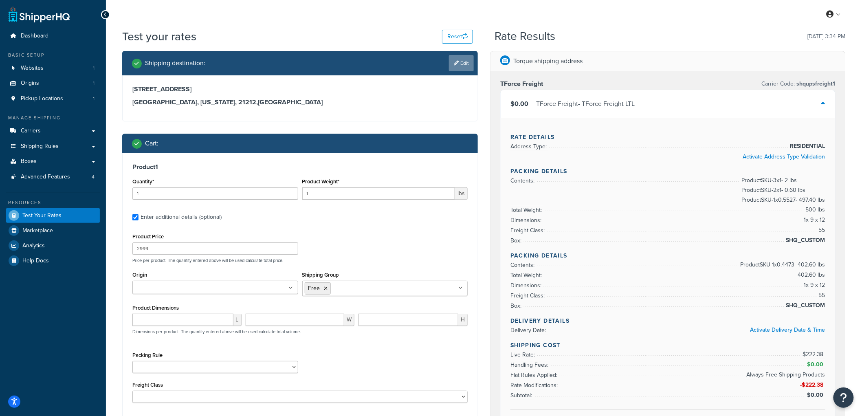
click at [465, 59] on link "Edit" at bounding box center [461, 63] width 25 height 16
select select "MD"
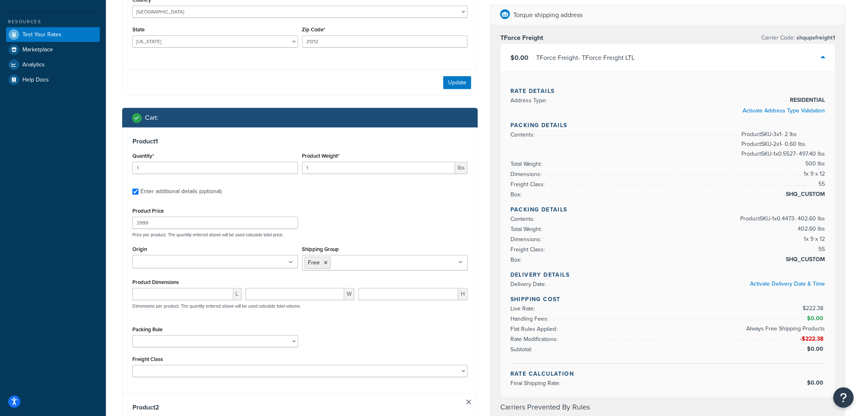
scroll to position [226, 0]
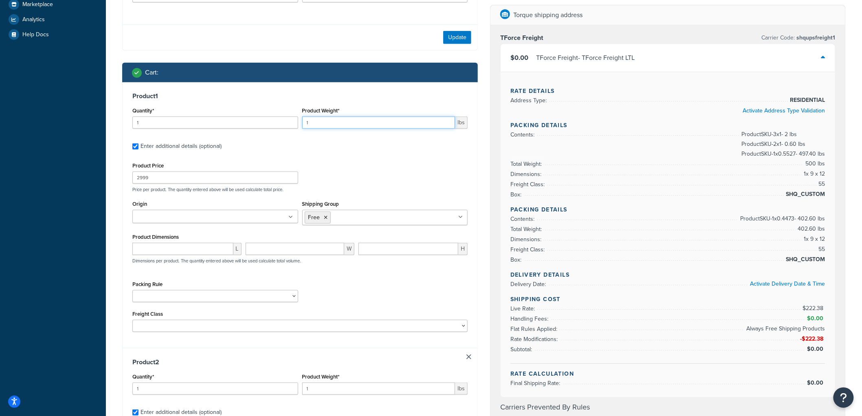
drag, startPoint x: 361, startPoint y: 120, endPoint x: 296, endPoint y: 120, distance: 64.8
click at [296, 120] on div "Quantity* 1 Product Weight* 1 lbs" at bounding box center [299, 120] width 339 height 30
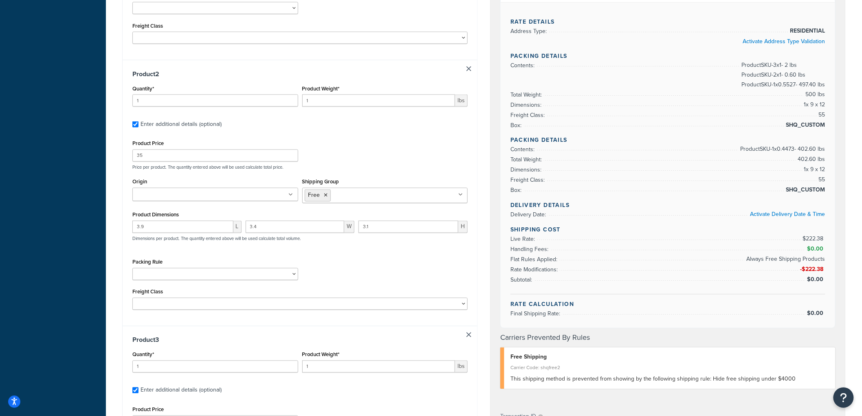
scroll to position [498, 0]
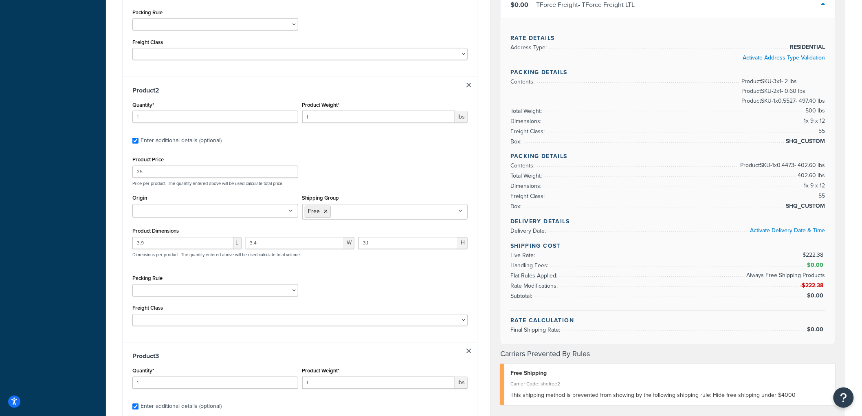
type input "900"
click at [296, 119] on div "Quantity* 1 Product Weight* 1 lbs" at bounding box center [299, 114] width 339 height 30
click at [315, 120] on input "1" at bounding box center [378, 117] width 153 height 12
drag, startPoint x: 328, startPoint y: 121, endPoint x: 293, endPoint y: 120, distance: 34.3
click at [293, 120] on div "Quantity* 1 Product Weight* 1 lbs" at bounding box center [299, 114] width 339 height 30
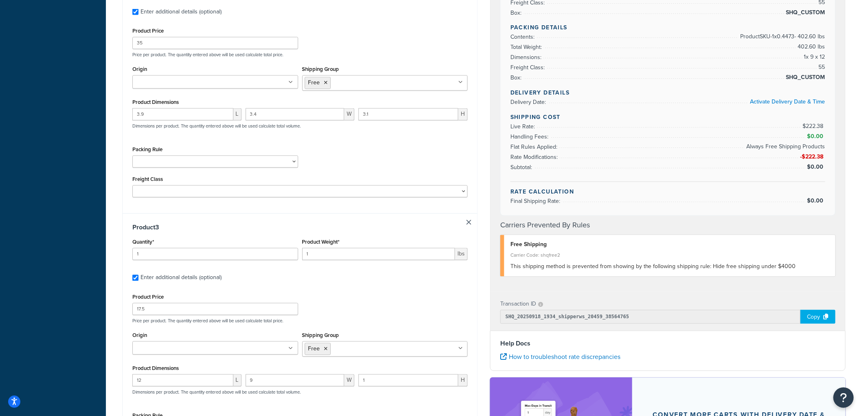
scroll to position [634, 0]
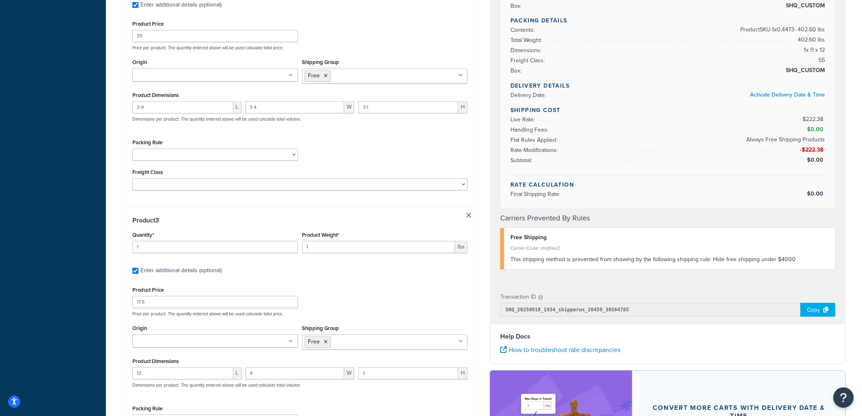
type input ".6"
drag, startPoint x: 314, startPoint y: 250, endPoint x: 294, endPoint y: 247, distance: 20.2
click at [299, 248] on div "Quantity* 1 Product Weight* 1 lbs" at bounding box center [299, 245] width 339 height 30
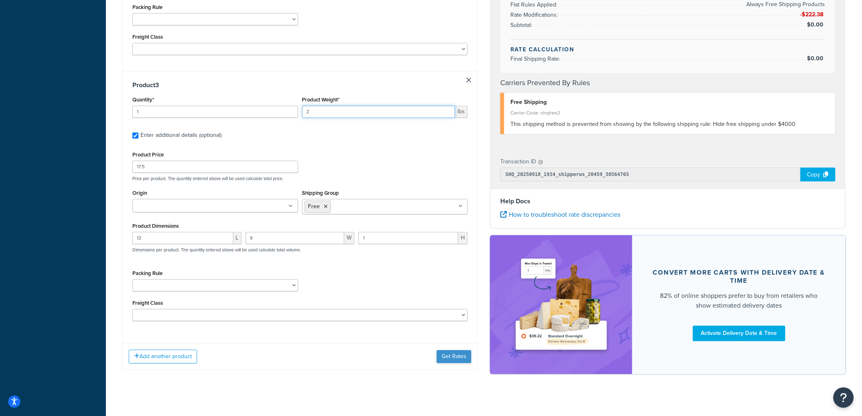
type input "2"
click at [454, 361] on button "Get Rates" at bounding box center [454, 356] width 35 height 13
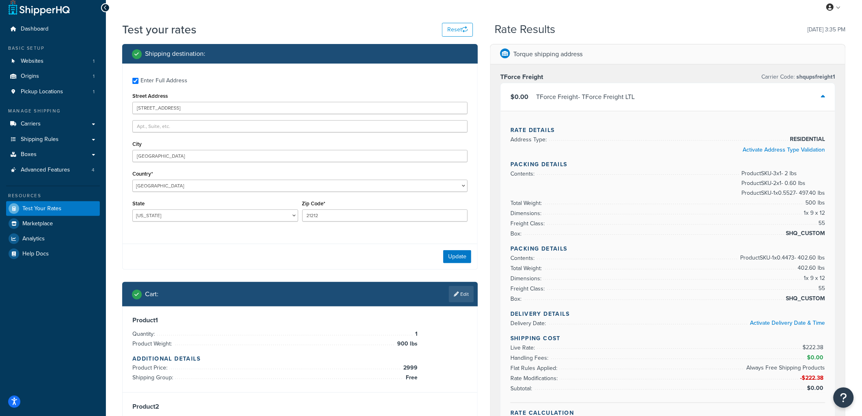
scroll to position [0, 0]
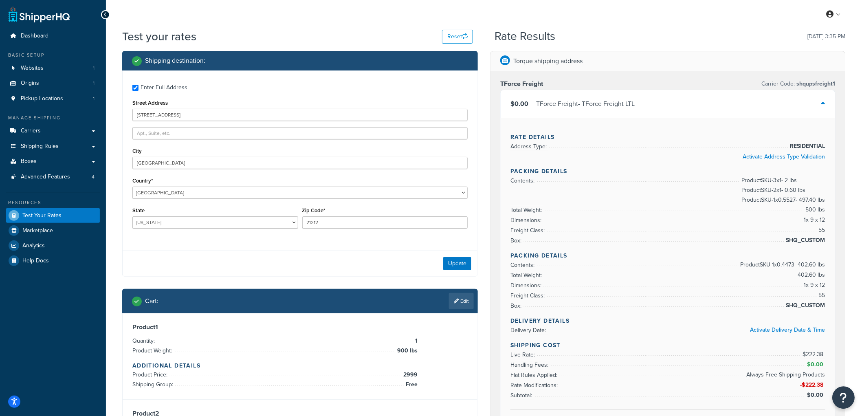
click at [846, 392] on icon "Open Resource Center" at bounding box center [844, 397] width 8 height 11
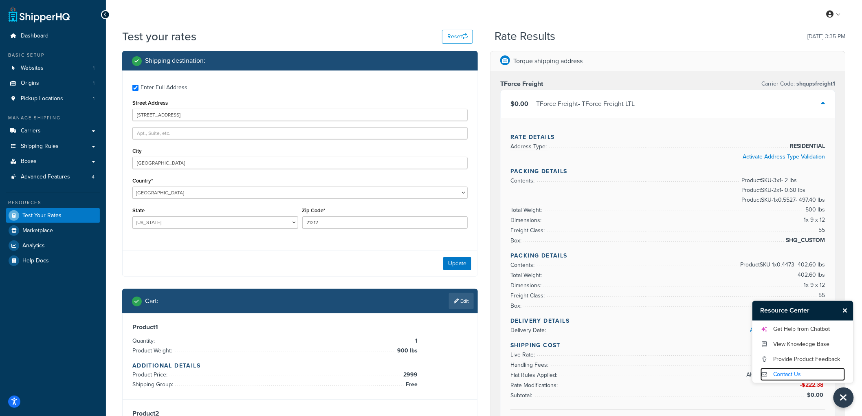
click at [784, 374] on link "Contact Us" at bounding box center [803, 374] width 85 height 13
click at [797, 326] on link "Get Help from Chatbot" at bounding box center [803, 329] width 85 height 13
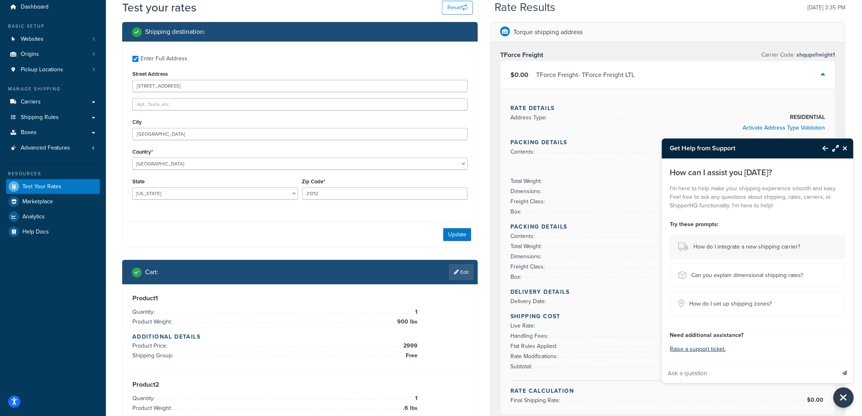
scroll to position [45, 0]
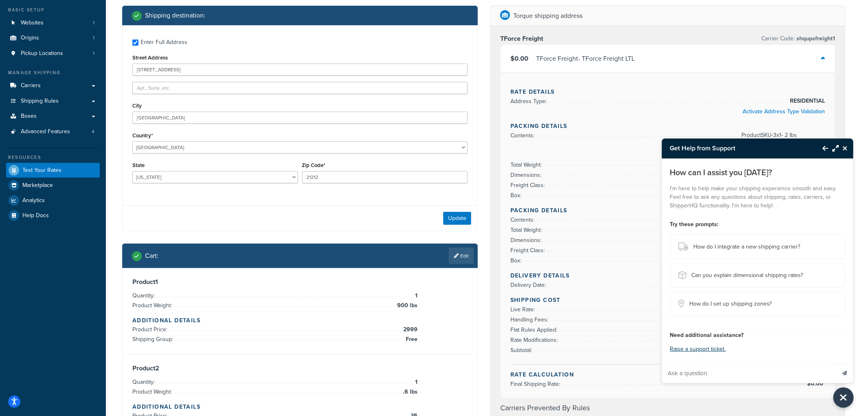
click at [723, 370] on input "Ask a question" at bounding box center [749, 373] width 174 height 20
type input "Why does my website at checkout return a "Shipping not available to the selecte…"
click at [837, 363] on button "Send message" at bounding box center [845, 373] width 17 height 20
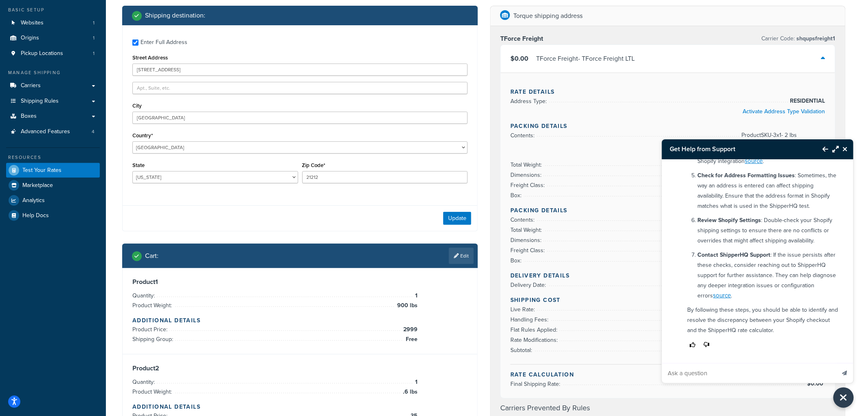
scroll to position [397, 0]
click at [736, 370] on input "Ask a question" at bounding box center [749, 373] width 174 height 20
type input "Can I chat with a person to help me resolve this"
click at [837, 363] on button "Send message" at bounding box center [845, 373] width 17 height 20
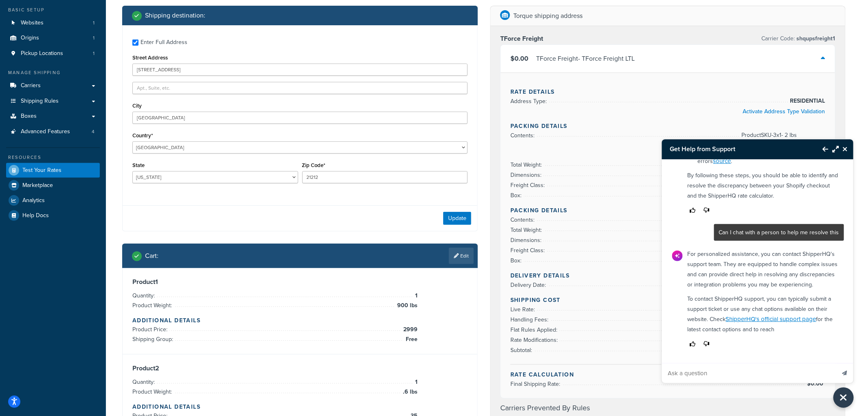
scroll to position [553, 0]
click at [846, 148] on icon "Close Resource Center" at bounding box center [845, 149] width 5 height 7
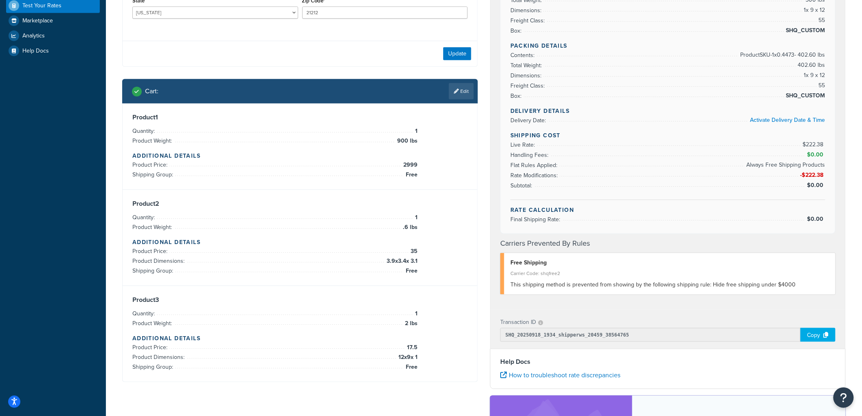
scroll to position [226, 0]
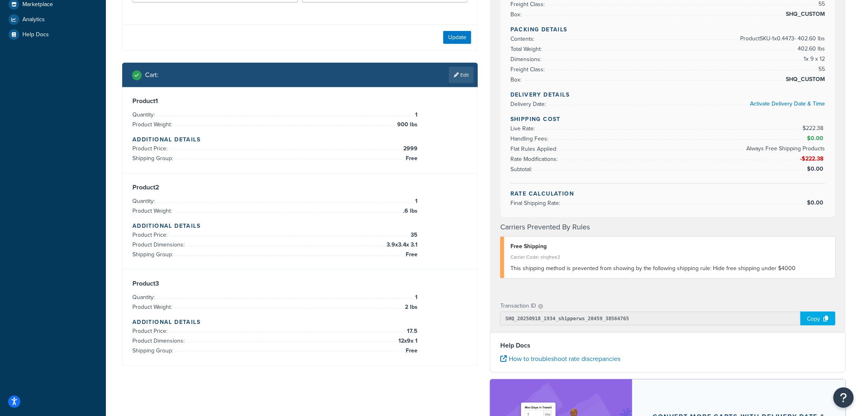
click at [810, 314] on div "Copy" at bounding box center [818, 319] width 35 height 14
click at [413, 351] on span "Free" at bounding box center [411, 351] width 14 height 10
click at [465, 77] on link "Edit" at bounding box center [461, 75] width 25 height 16
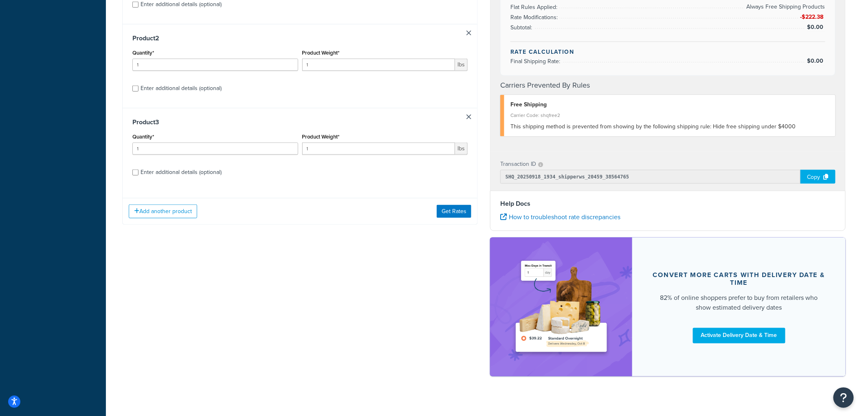
scroll to position [371, 0]
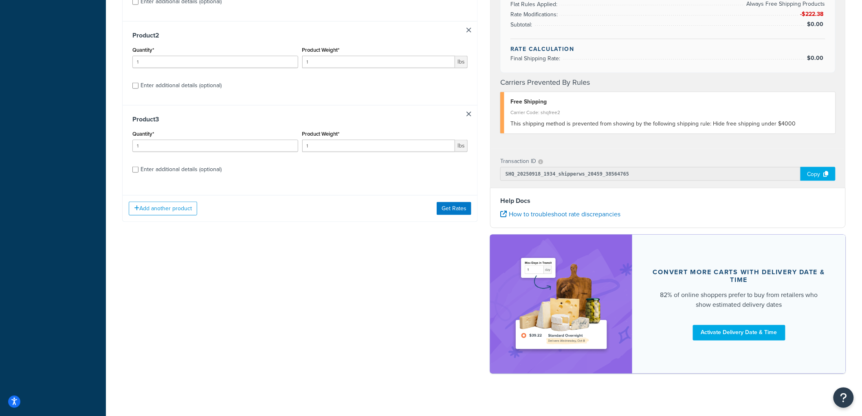
click at [203, 172] on div "Enter additional details (optional)" at bounding box center [181, 169] width 81 height 11
click at [139, 172] on input "Enter additional details (optional)" at bounding box center [135, 170] width 6 height 6
checkbox input "true"
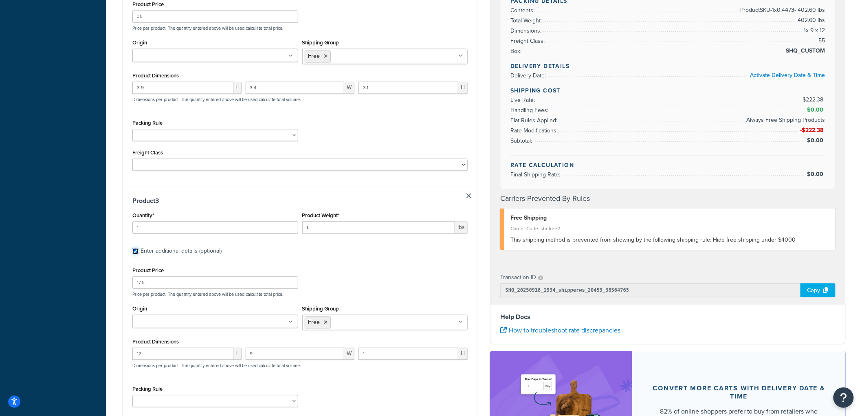
scroll to position [687, 0]
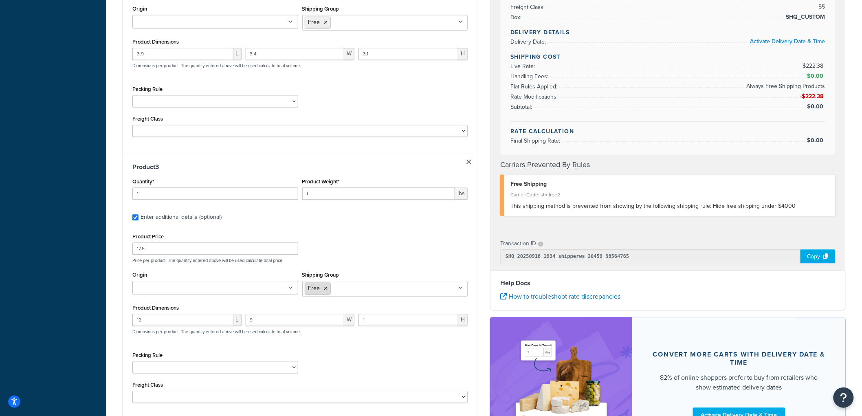
click at [326, 291] on icon at bounding box center [326, 288] width 4 height 5
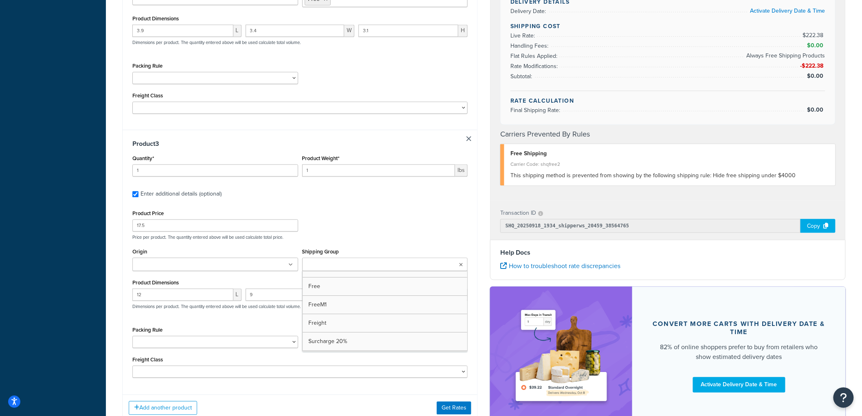
scroll to position [733, 0]
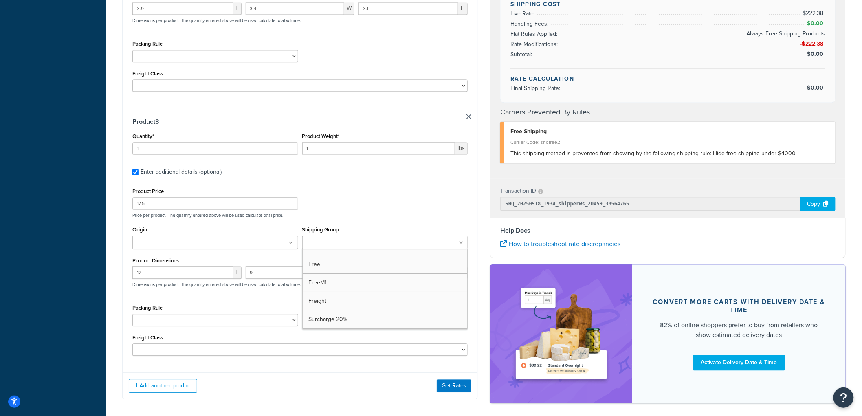
click at [410, 240] on ul at bounding box center [385, 242] width 166 height 13
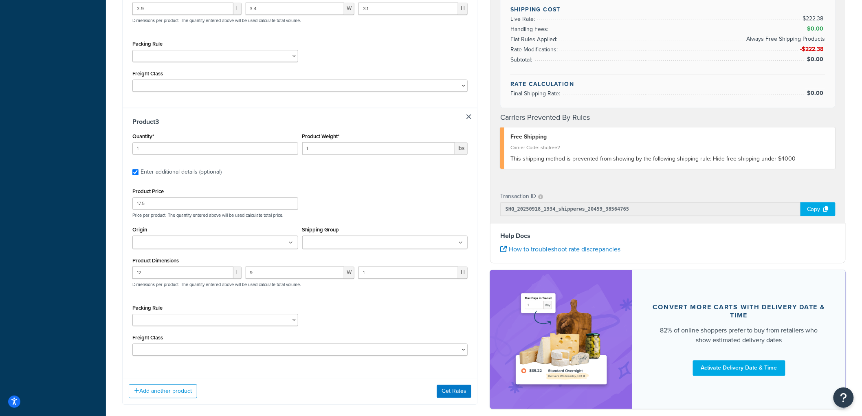
click at [412, 222] on div "Product Price 17.5 Price per product. The quantity entered above will be used c…" at bounding box center [299, 271] width 335 height 170
click at [448, 395] on button "Get Rates" at bounding box center [454, 391] width 35 height 13
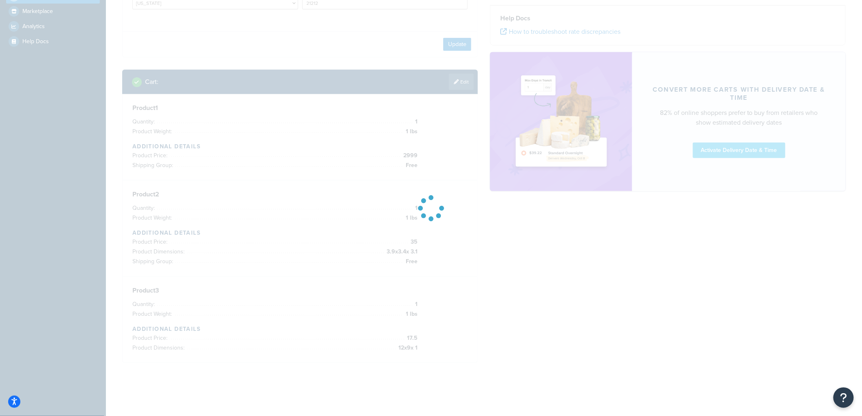
scroll to position [220, 0]
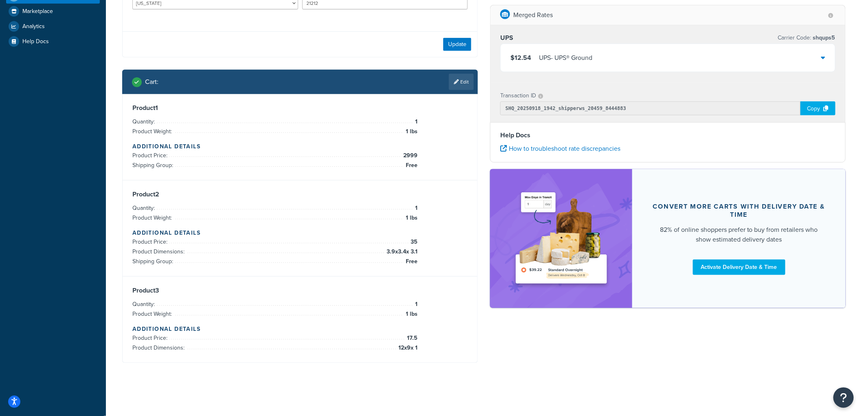
click at [815, 105] on div "Copy" at bounding box center [818, 108] width 35 height 14
click at [707, 56] on div "$12.54 UPS - UPS® Ground" at bounding box center [668, 58] width 335 height 28
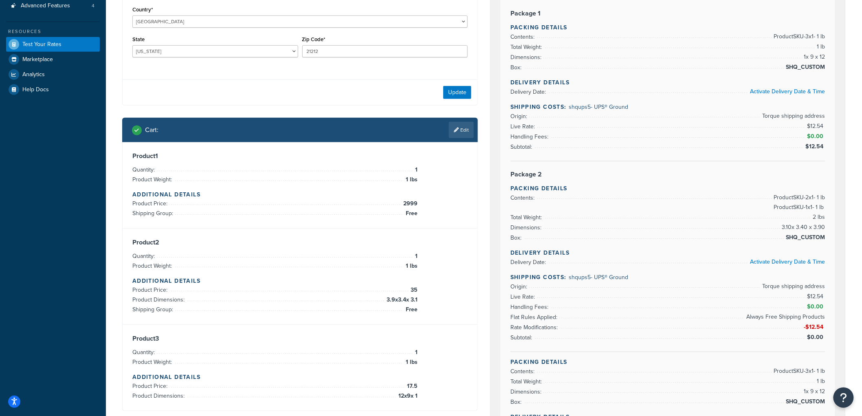
scroll to position [216, 0]
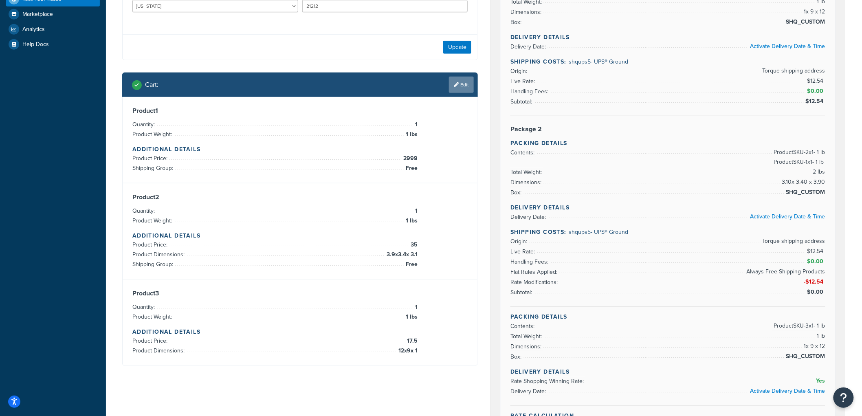
click at [463, 87] on link "Edit" at bounding box center [461, 85] width 25 height 16
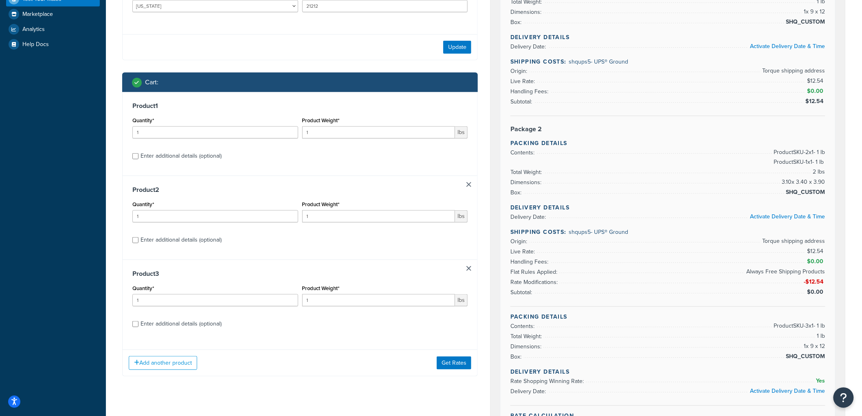
click at [196, 157] on div "Enter additional details (optional)" at bounding box center [181, 155] width 81 height 11
click at [139, 157] on input "Enter additional details (optional)" at bounding box center [135, 156] width 6 height 6
checkbox input "true"
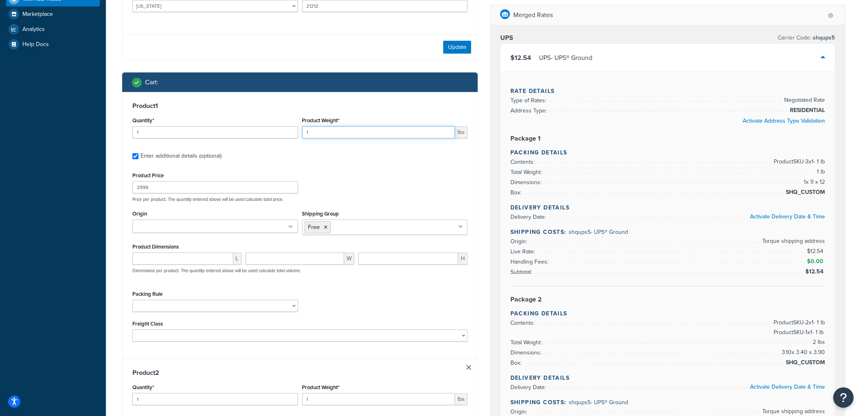
click at [331, 134] on input "1" at bounding box center [378, 132] width 153 height 12
drag, startPoint x: 321, startPoint y: 133, endPoint x: 297, endPoint y: 131, distance: 24.1
click at [297, 131] on div "Quantity* 1 Product Weight* 1 lbs" at bounding box center [299, 130] width 339 height 30
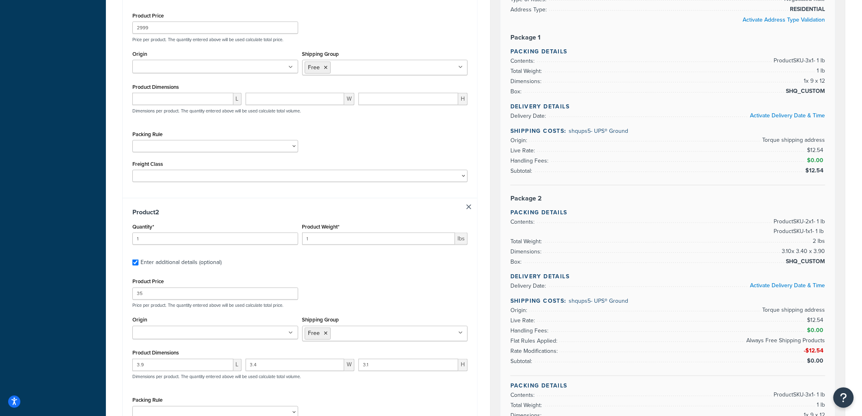
scroll to position [397, 0]
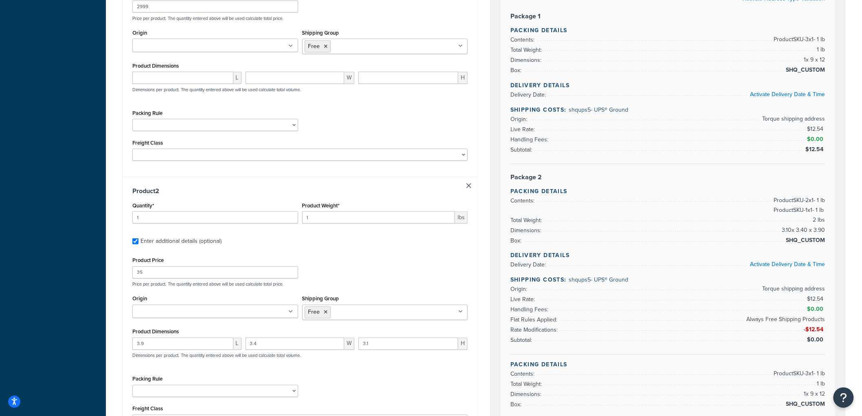
type input "900"
drag, startPoint x: 297, startPoint y: 217, endPoint x: 283, endPoint y: 213, distance: 15.0
click at [285, 216] on div "Quantity* 1 Product Weight* 1 lbs" at bounding box center [299, 215] width 339 height 30
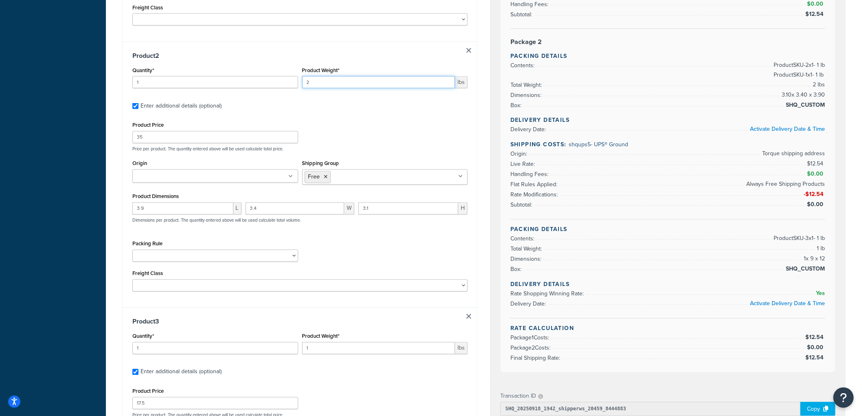
scroll to position [533, 0]
type input "2"
drag, startPoint x: 314, startPoint y: 351, endPoint x: 286, endPoint y: 348, distance: 28.4
click at [286, 348] on div "Quantity* 1 Product Weight* 1 lbs" at bounding box center [299, 345] width 339 height 30
type input ".6"
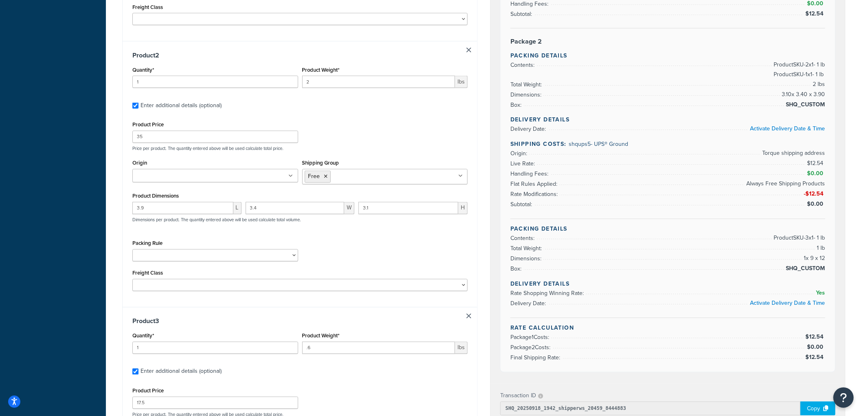
click at [425, 266] on div "Packing Rule Ship Separately USPS Flat Rate Boxes" at bounding box center [299, 253] width 339 height 30
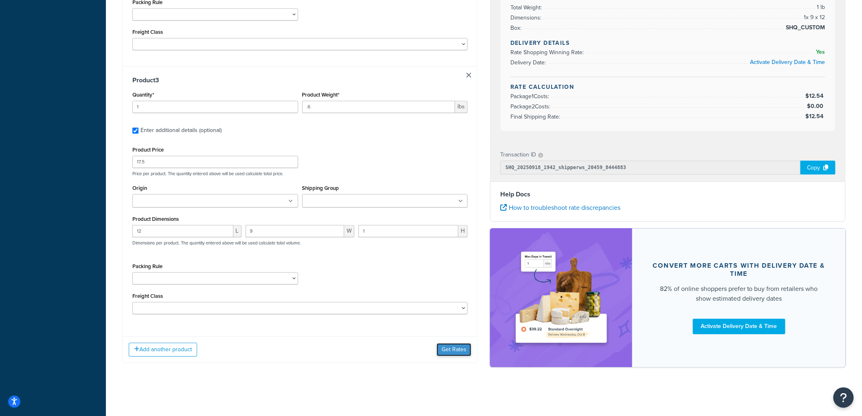
click at [449, 348] on button "Get Rates" at bounding box center [454, 349] width 35 height 13
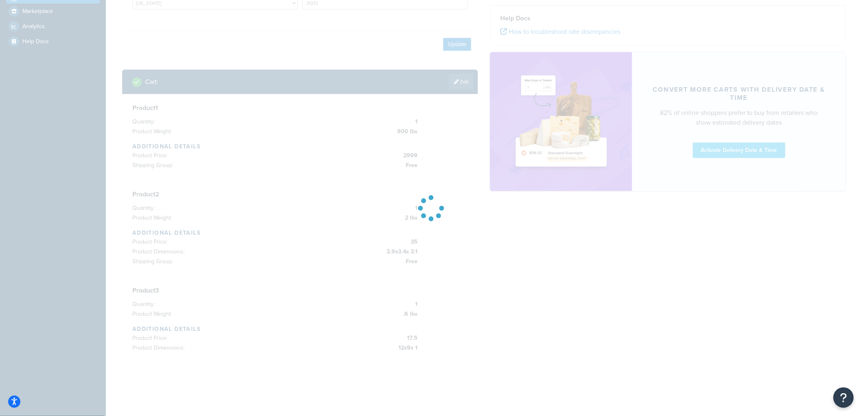
scroll to position [220, 0]
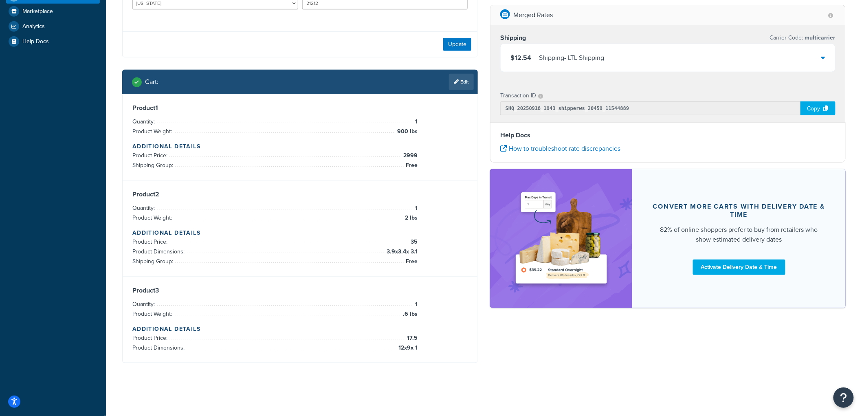
click at [703, 52] on div "$12.54 Shipping - LTL Shipping" at bounding box center [668, 58] width 335 height 28
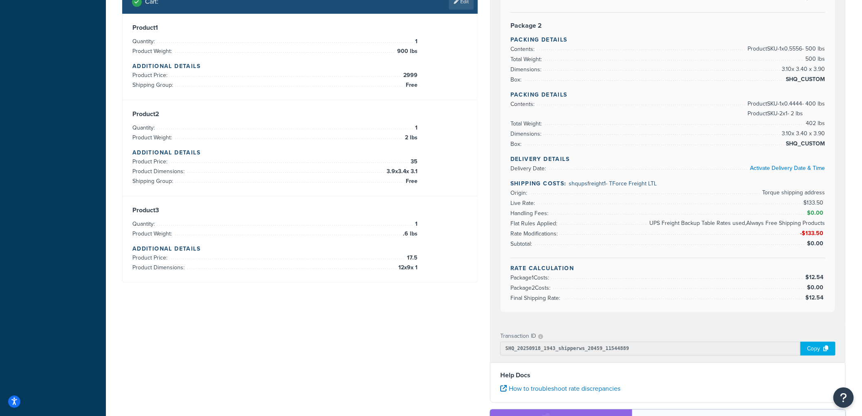
scroll to position [321, 0]
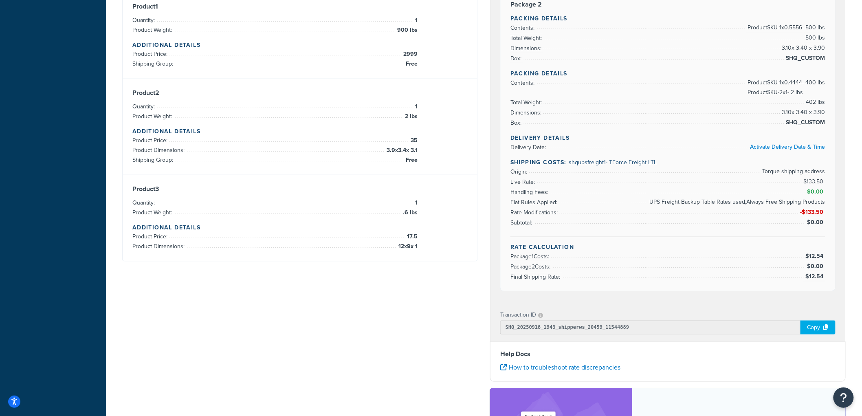
click at [807, 321] on div "Copy" at bounding box center [818, 328] width 35 height 14
click at [839, 399] on button "Open Resource Center" at bounding box center [844, 398] width 22 height 22
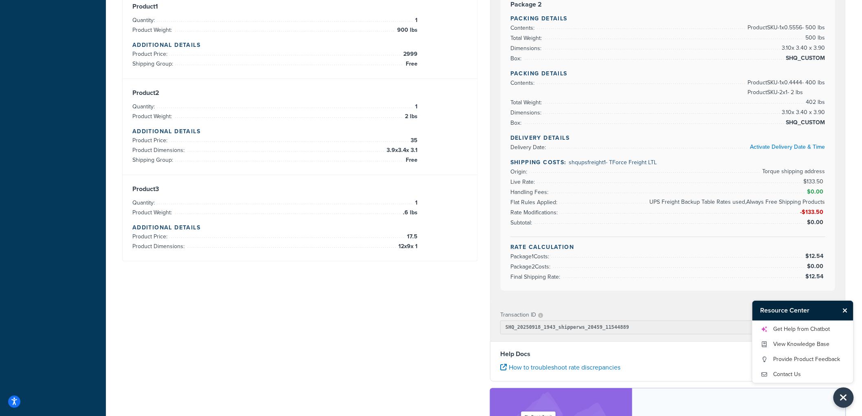
click at [383, 307] on div "Shipping destination : Enter Full Address Street Address 7317 Bellona Ave City …" at bounding box center [484, 132] width 736 height 805
click at [847, 395] on icon "Close Resource Center" at bounding box center [843, 397] width 9 height 11
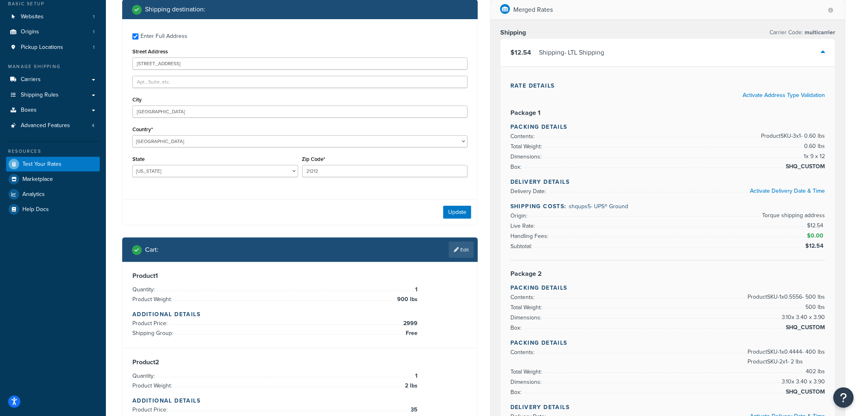
scroll to position [0, 0]
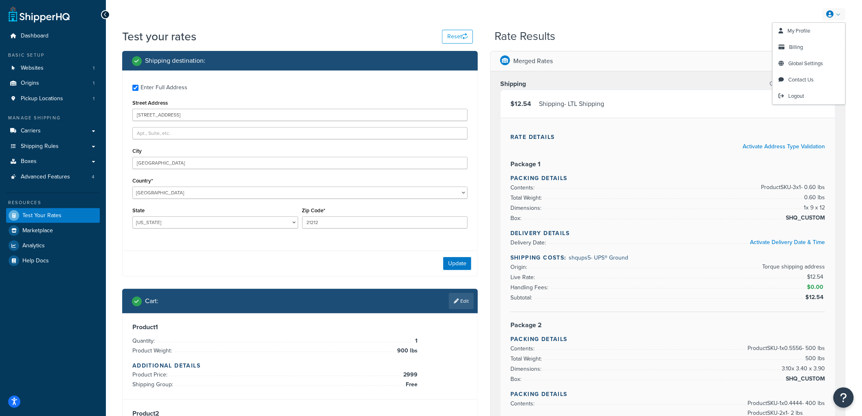
click at [828, 13] on icon at bounding box center [830, 14] width 7 height 7
click at [844, 394] on icon "Open Resource Center" at bounding box center [844, 397] width 8 height 11
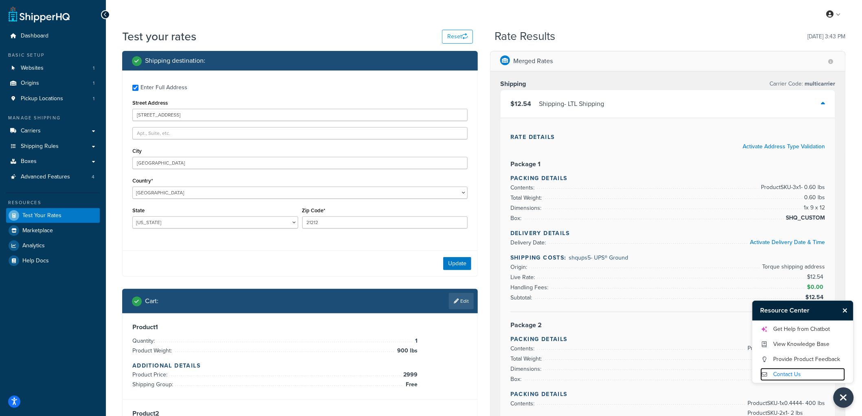
click at [796, 372] on link "Contact Us" at bounding box center [803, 374] width 85 height 13
click at [846, 311] on icon "Close Resource Center" at bounding box center [845, 310] width 5 height 7
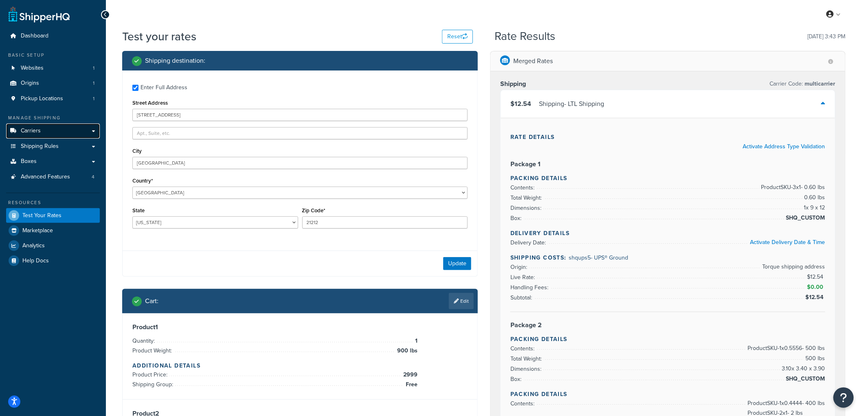
click at [50, 130] on link "Carriers" at bounding box center [53, 130] width 94 height 15
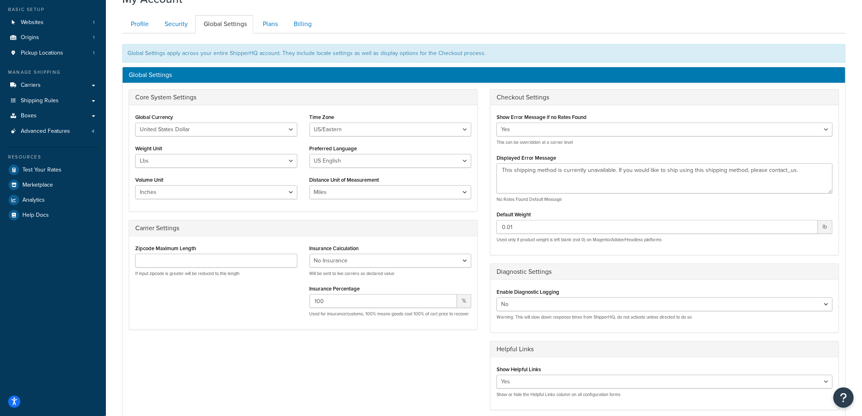
scroll to position [45, 0]
click at [400, 132] on select "[GEOGRAPHIC_DATA]/[US_STATE] [GEOGRAPHIC_DATA]/[US_STATE] [GEOGRAPHIC_DATA]/[GE…" at bounding box center [391, 130] width 162 height 14
select select "US/Central"
click at [310, 123] on select "US/Hawaii US/Alaska US/Pacific US/Central US/Mountain US/Eastern US/Arizona Afr…" at bounding box center [391, 130] width 162 height 14
click at [348, 108] on div "Global Currency United States Dollar Euro British Pound Australian Dollar Canad…" at bounding box center [303, 159] width 348 height 106
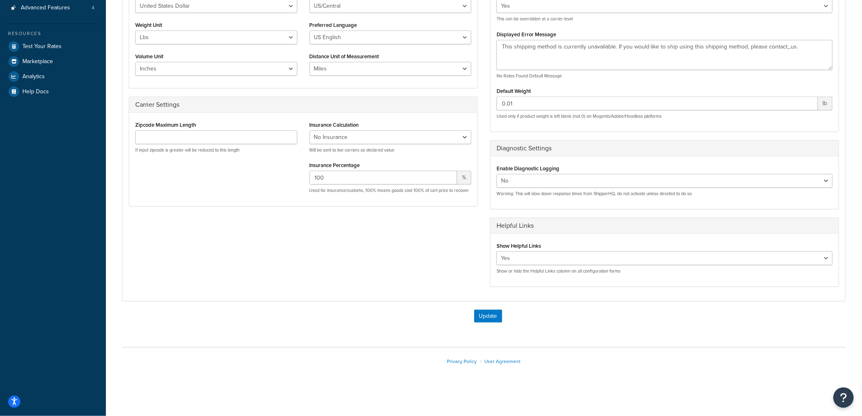
scroll to position [170, 0]
click at [498, 312] on button "Update" at bounding box center [488, 316] width 28 height 13
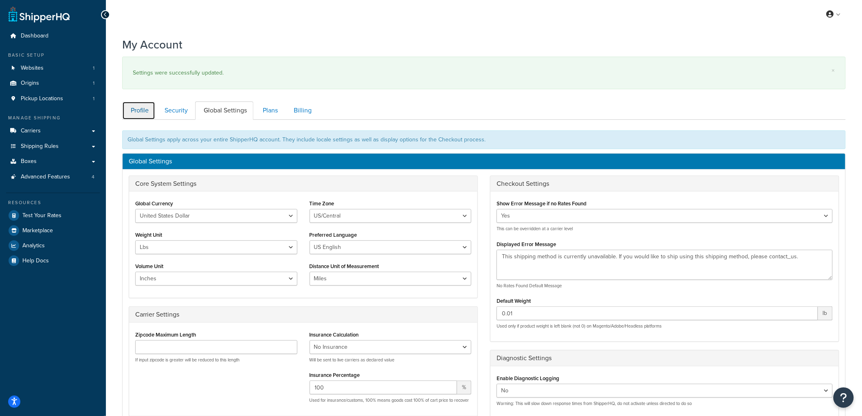
click at [141, 104] on link "Profile" at bounding box center [138, 110] width 33 height 18
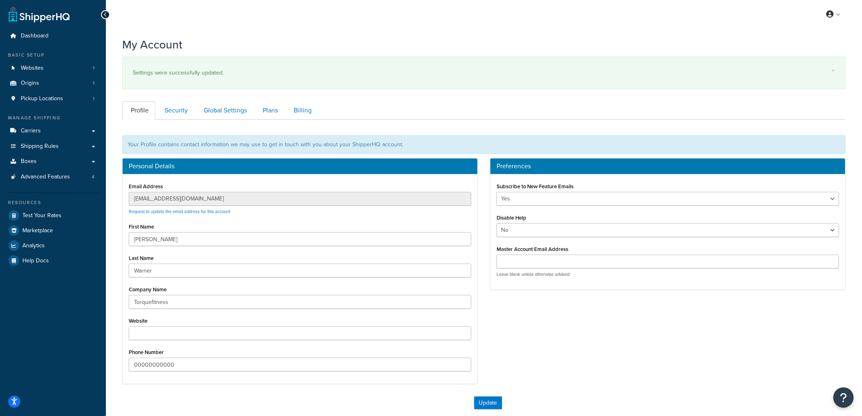
scroll to position [87, 0]
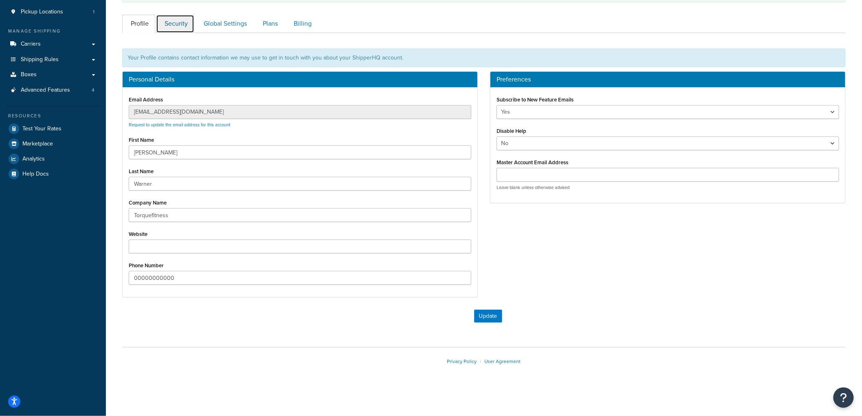
click at [176, 26] on link "Security" at bounding box center [175, 24] width 38 height 18
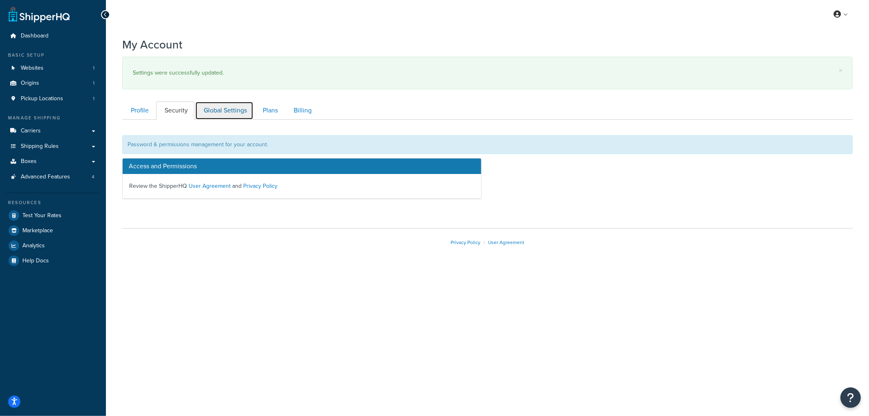
click at [232, 119] on link "Global Settings" at bounding box center [224, 110] width 58 height 18
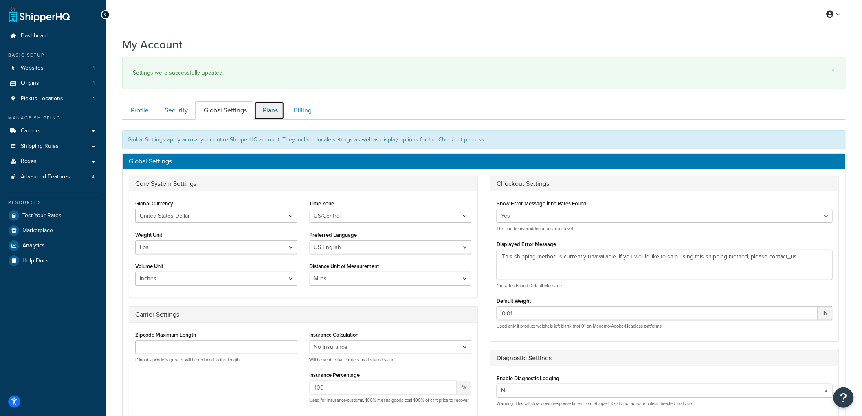
click at [273, 111] on link "Plans" at bounding box center [269, 110] width 30 height 18
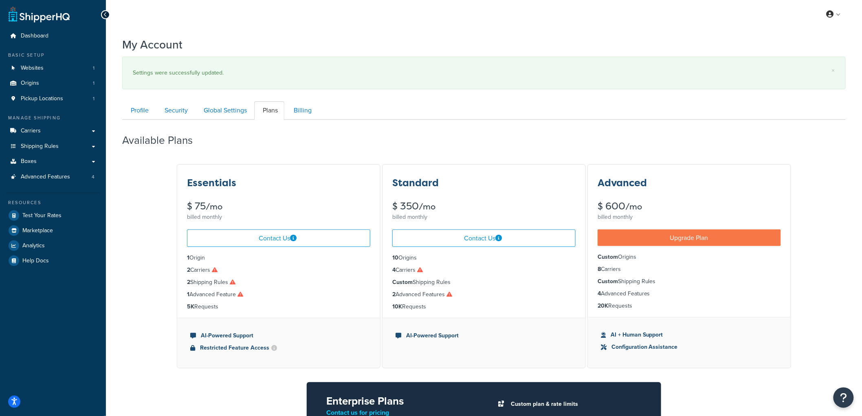
scroll to position [120, 0]
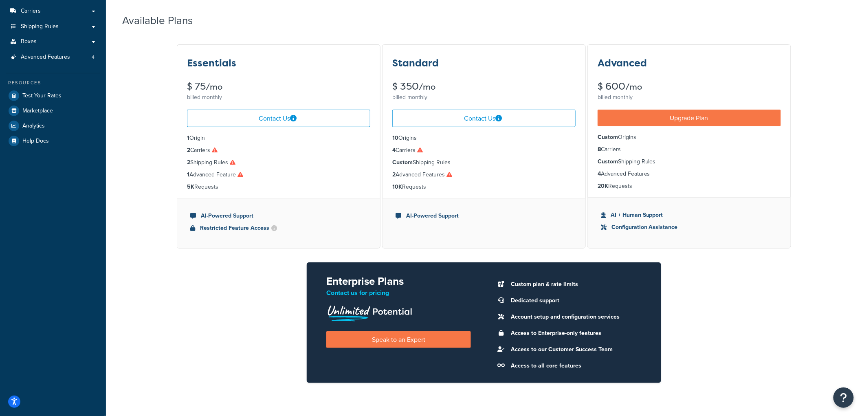
click at [423, 151] on icon at bounding box center [420, 150] width 6 height 6
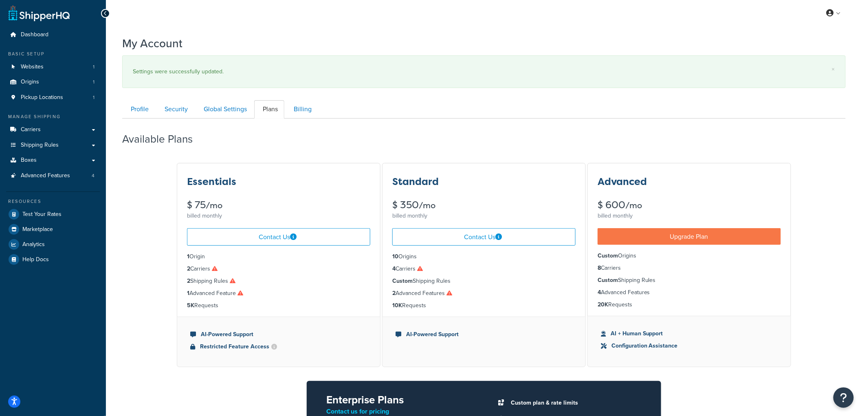
scroll to position [0, 0]
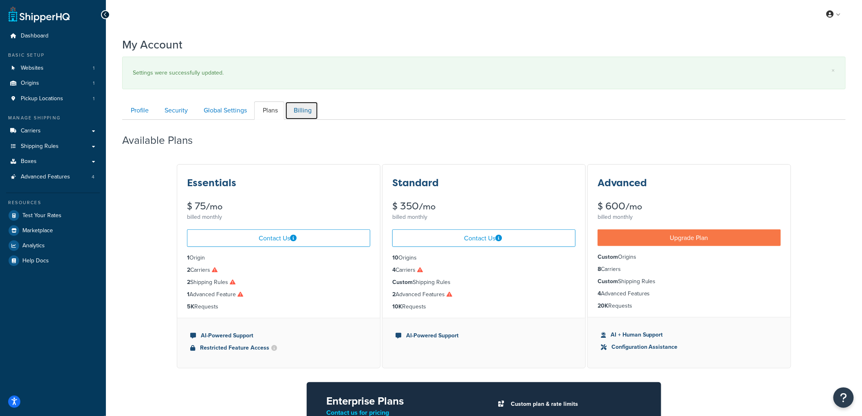
click at [306, 112] on link "Billing" at bounding box center [301, 110] width 33 height 18
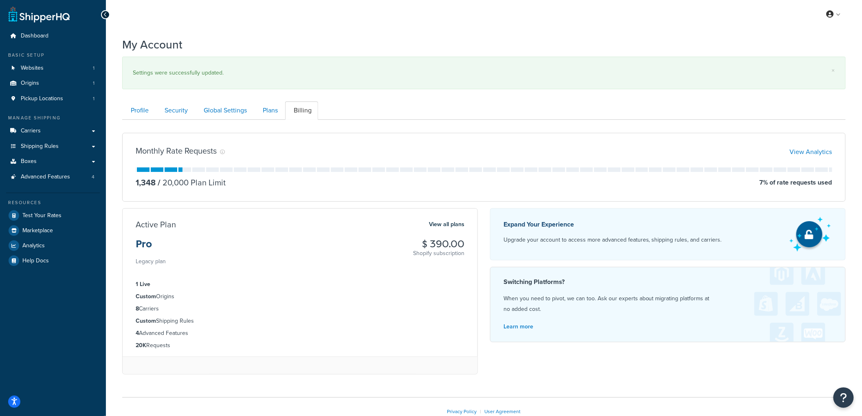
scroll to position [51, 0]
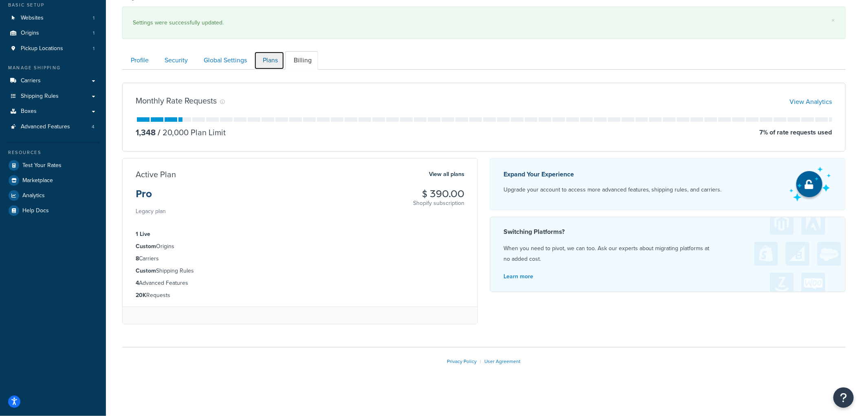
click at [264, 59] on link "Plans" at bounding box center [269, 60] width 30 height 18
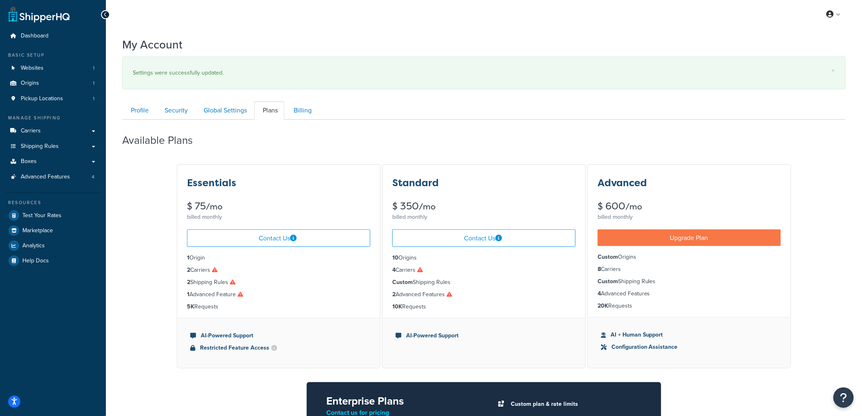
click at [137, 240] on div "Essentials $ 75 /mo billed monthly Contact Us 1 Origin 2 Carriers 2 Shipping Ru…" at bounding box center [484, 339] width 724 height 353
click at [15, 401] on icon "Open accessiBe: accessibility options, statement and help" at bounding box center [14, 401] width 7 height 9
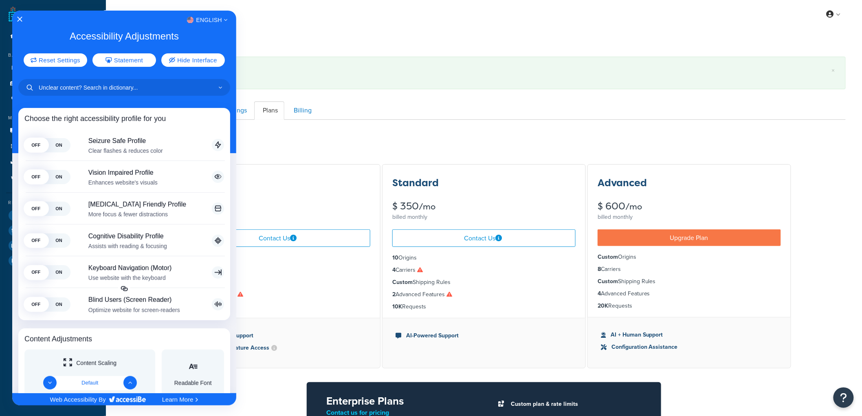
click at [23, 20] on div "English" at bounding box center [124, 20] width 224 height 11
click at [22, 20] on div "English" at bounding box center [124, 20] width 224 height 11
click at [19, 19] on icon "Close Accessibility Interface" at bounding box center [20, 19] width 6 height 6
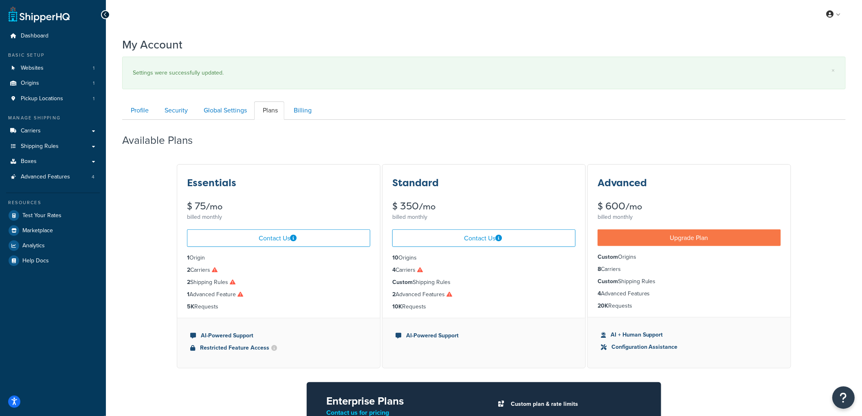
click at [845, 398] on icon "Open Resource Center" at bounding box center [844, 397] width 8 height 11
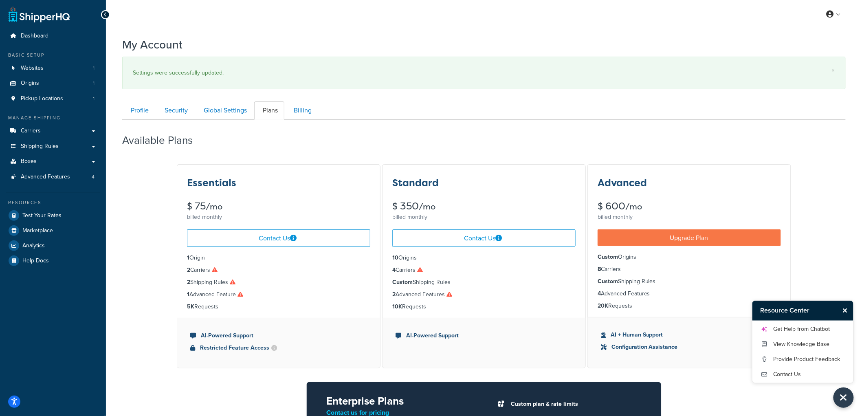
click at [773, 23] on div "My Profile Billing Global Settings Contact Us Logout" at bounding box center [484, 14] width 756 height 29
click at [839, 16] on link at bounding box center [834, 14] width 23 height 12
click at [801, 29] on span "My Profile" at bounding box center [799, 31] width 23 height 8
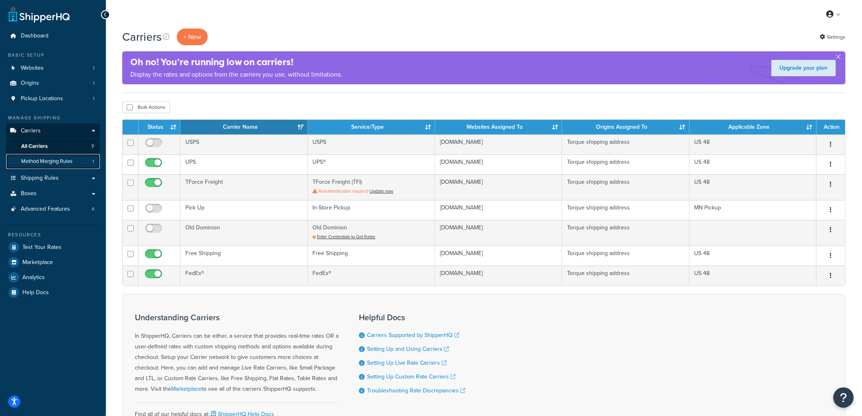
click at [56, 161] on span "Method Merging Rules" at bounding box center [46, 161] width 51 height 7
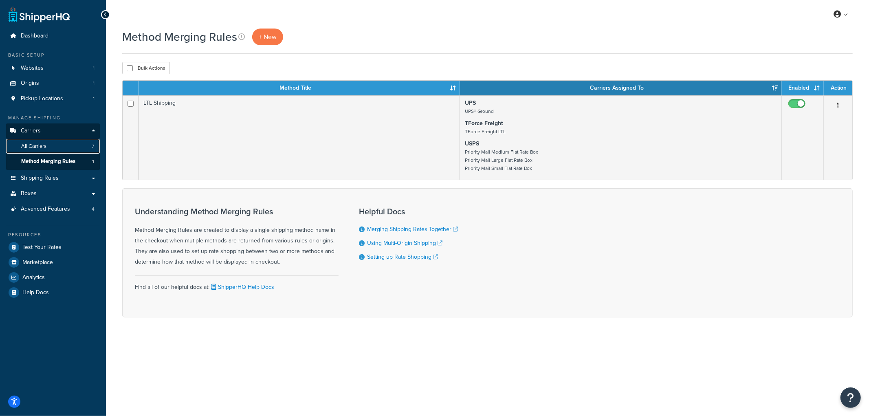
click at [53, 145] on link "All Carriers 7" at bounding box center [53, 146] width 94 height 15
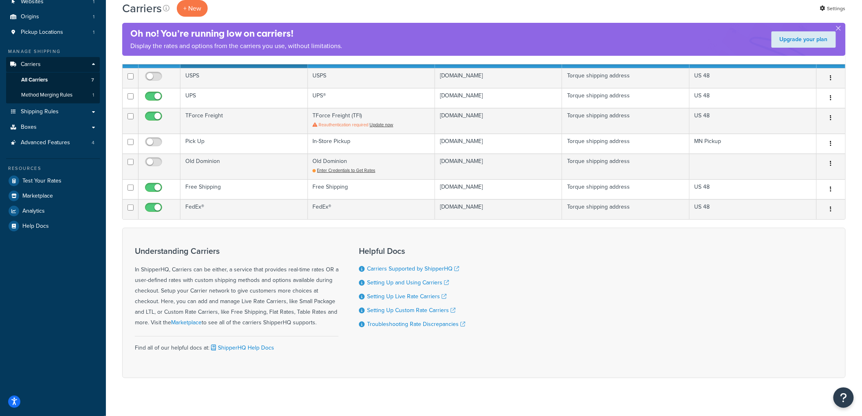
scroll to position [78, 0]
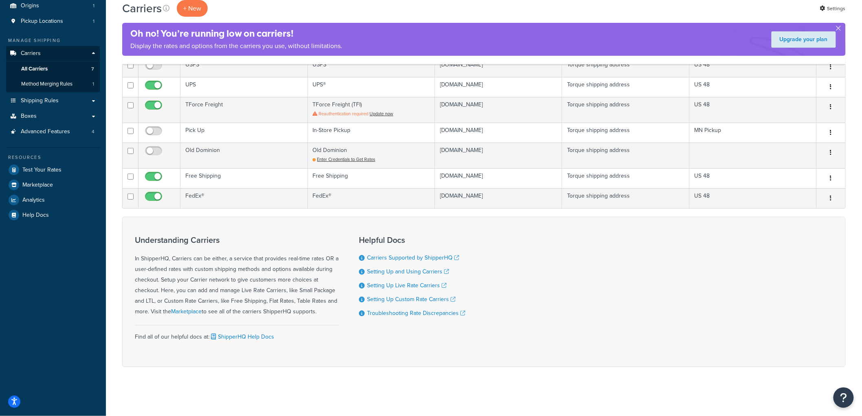
click at [550, 296] on div "Understanding Carriers In ShipperHQ, Carriers can be either, a service that pro…" at bounding box center [484, 292] width 724 height 150
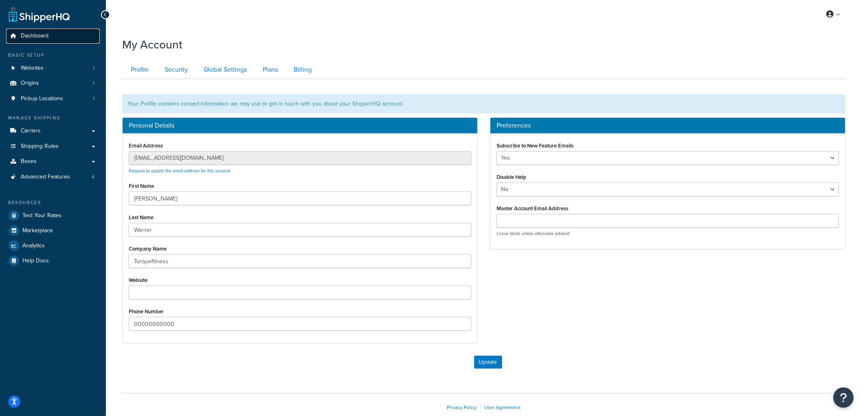
click at [55, 38] on link "Dashboard" at bounding box center [53, 36] width 94 height 15
